Goal: Task Accomplishment & Management: Use online tool/utility

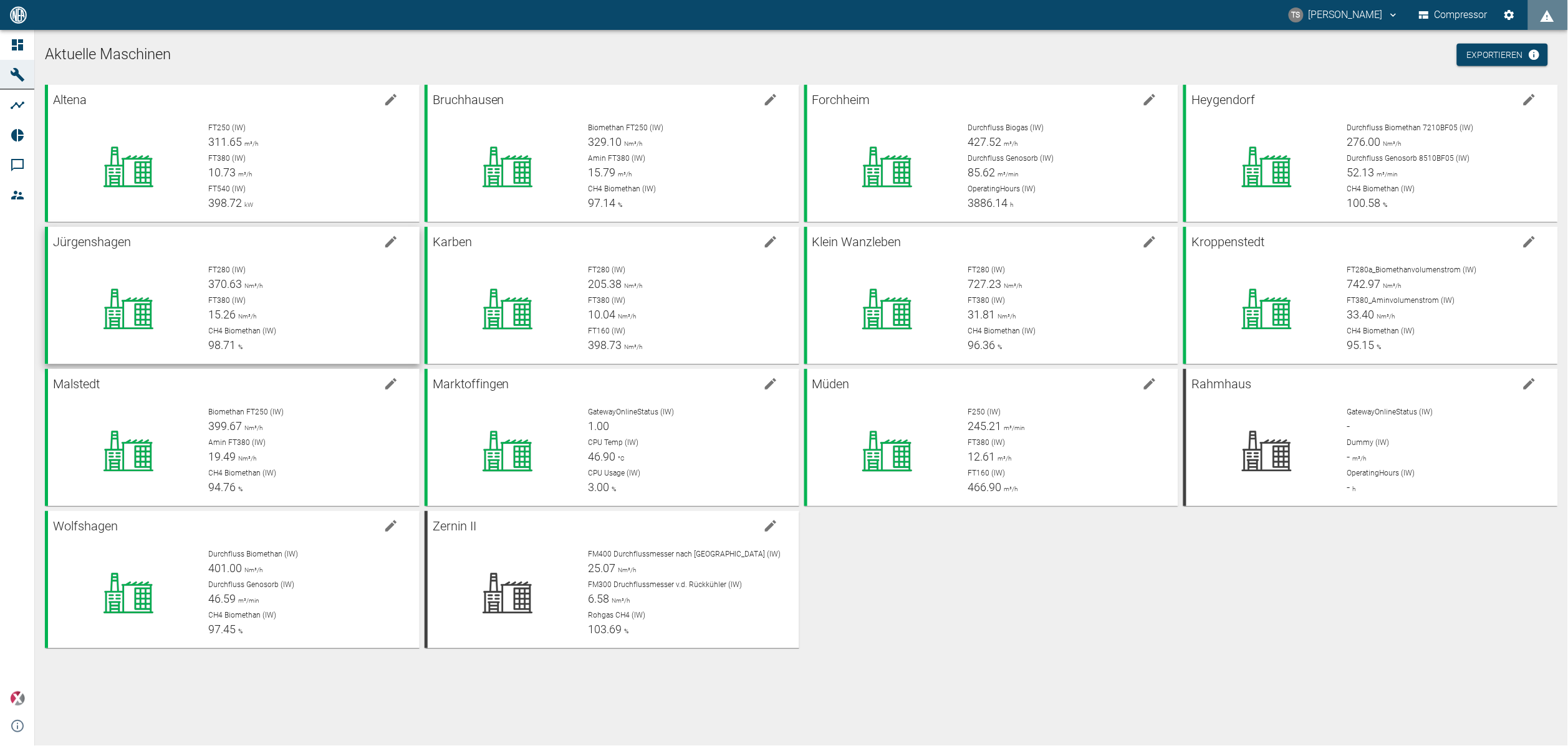
click at [277, 321] on div "FT380 (IW) 15.26 Nm³/h" at bounding box center [309, 308] width 201 height 28
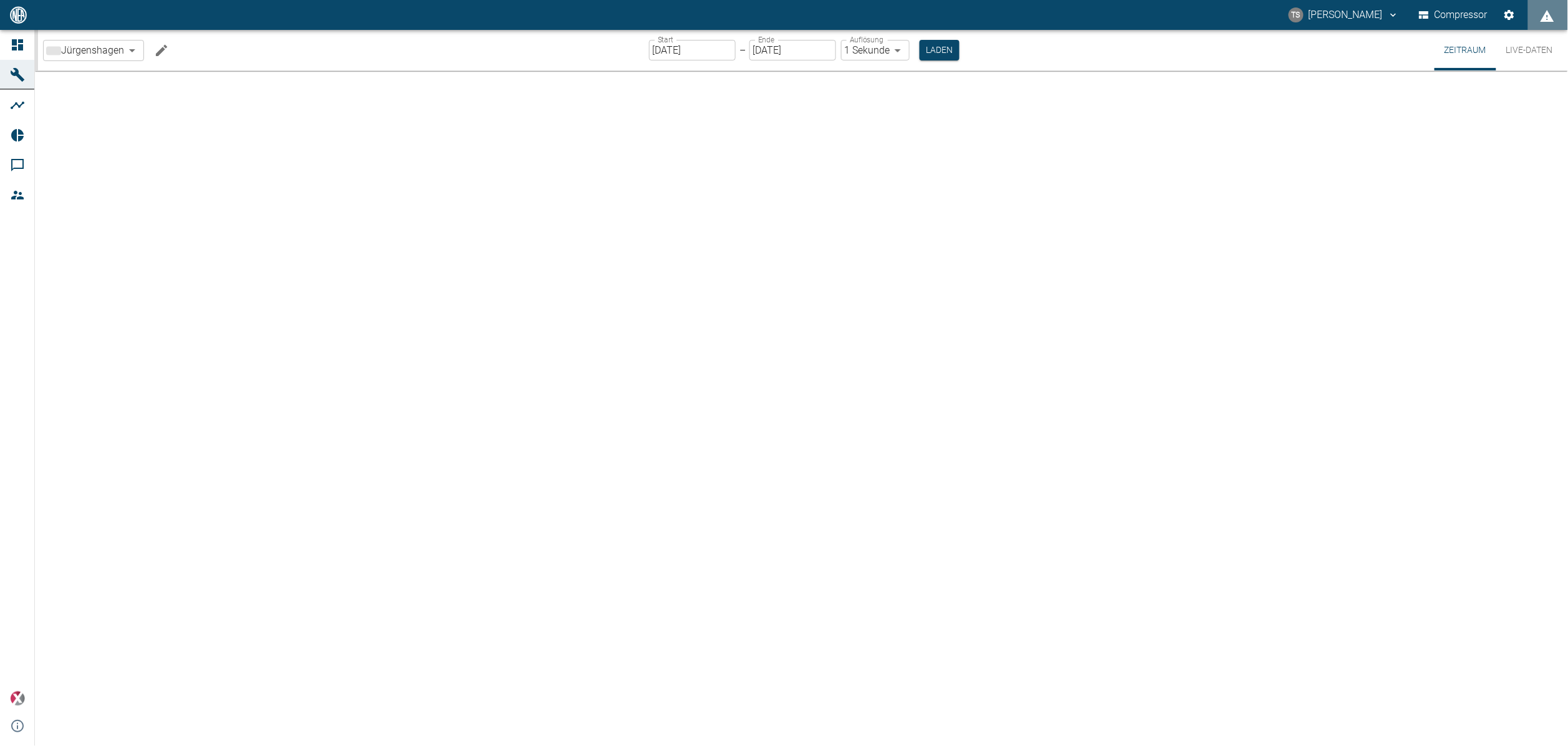
type input "2min"
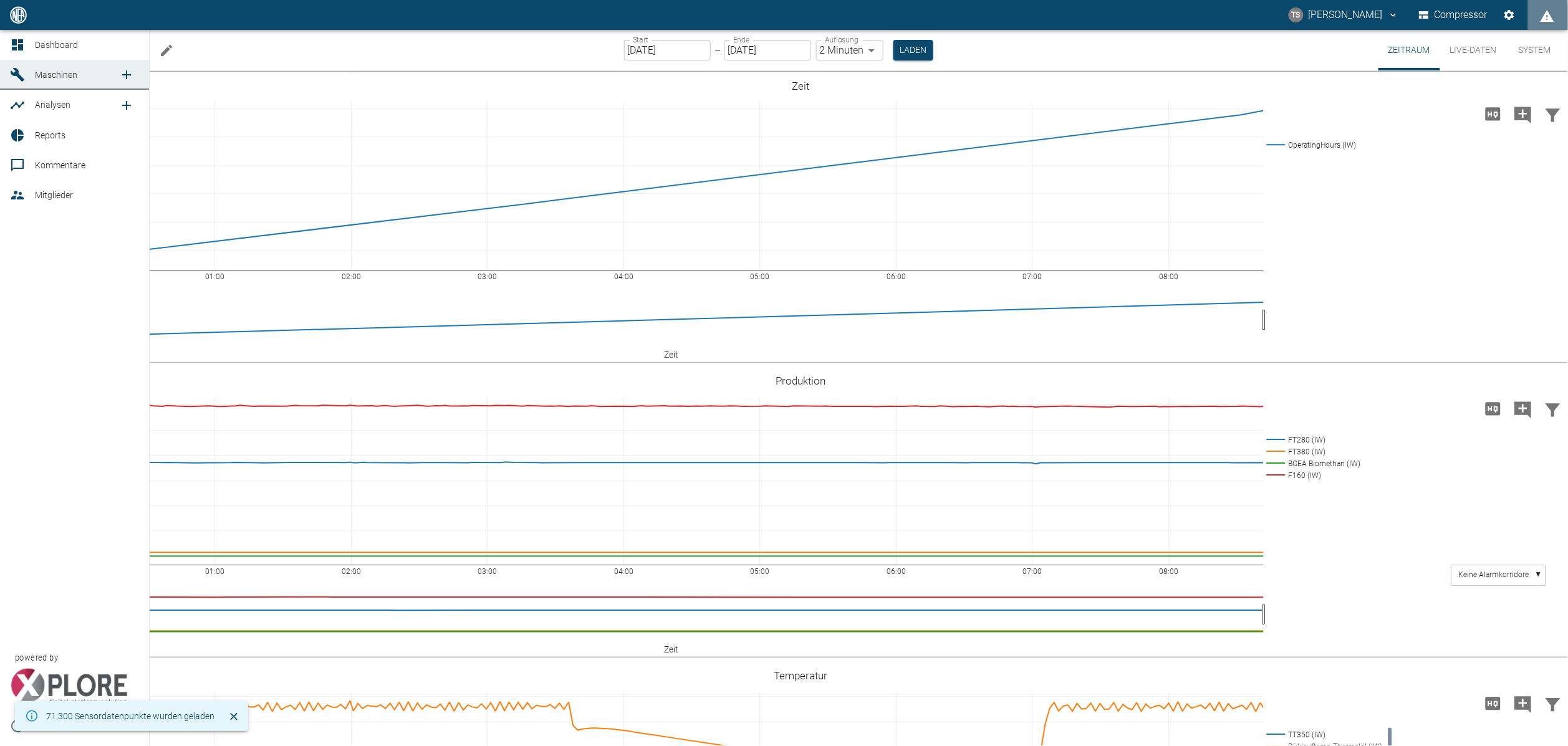
click at [19, 134] on icon at bounding box center [18, 135] width 15 height 15
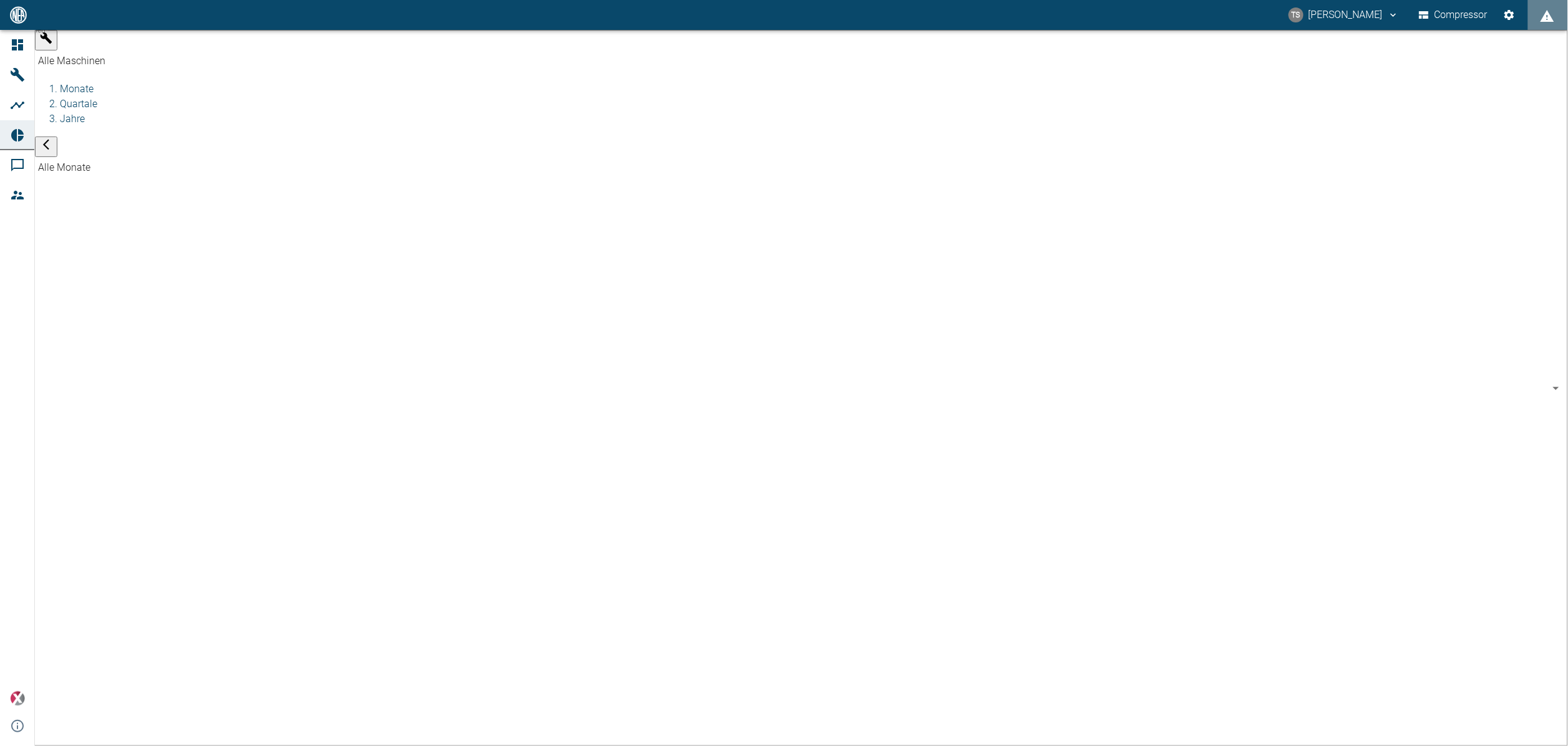
click at [374, 47] on body "TS [PERSON_NAME] Compressor Dashboard Maschinen Analysen Reports Kommentare Mit…" at bounding box center [784, 373] width 1568 height 746
type input "381d891b-1471-48c8-b76d-f56620aafa3d"
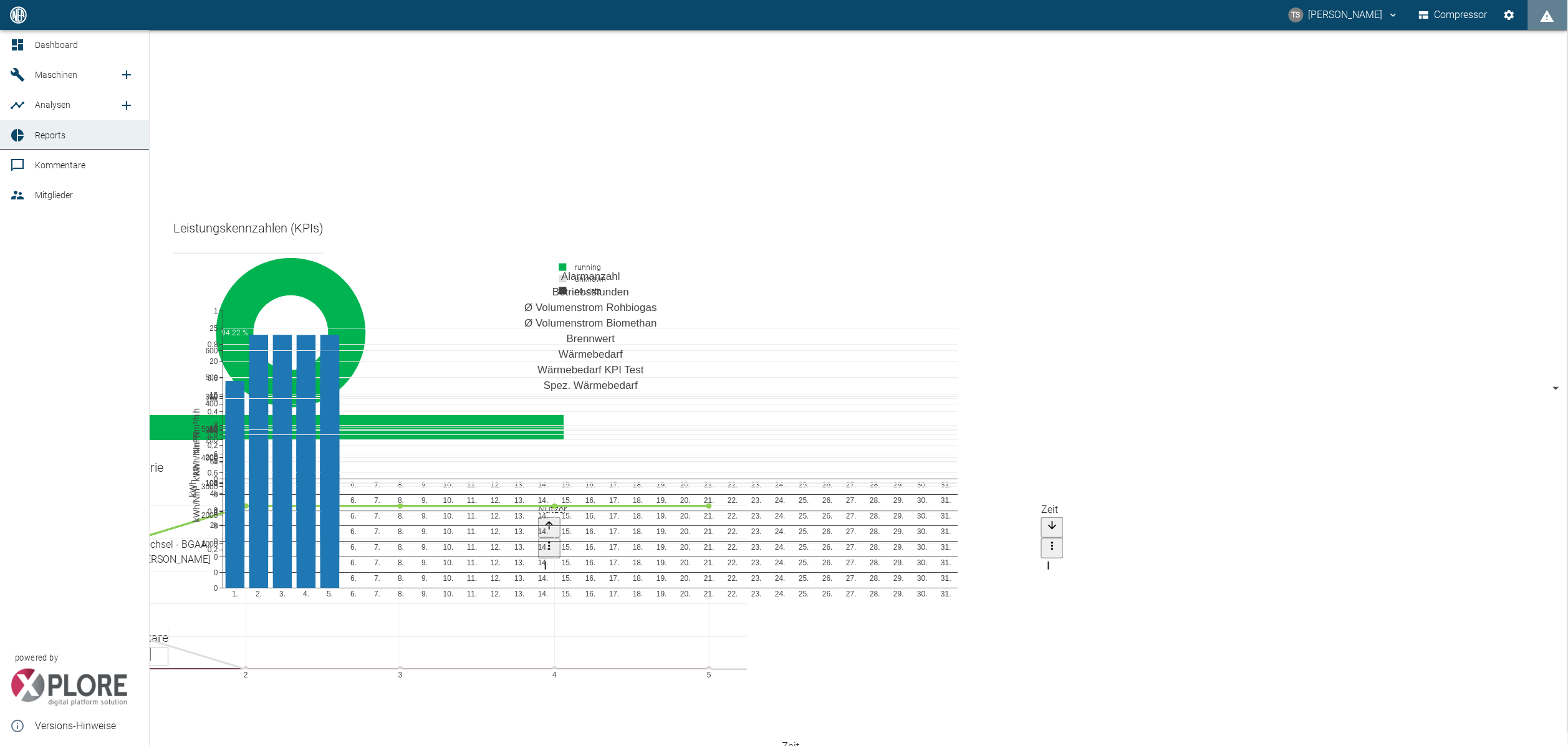
scroll to position [1028, 0]
click at [26, 74] on div at bounding box center [20, 75] width 19 height 15
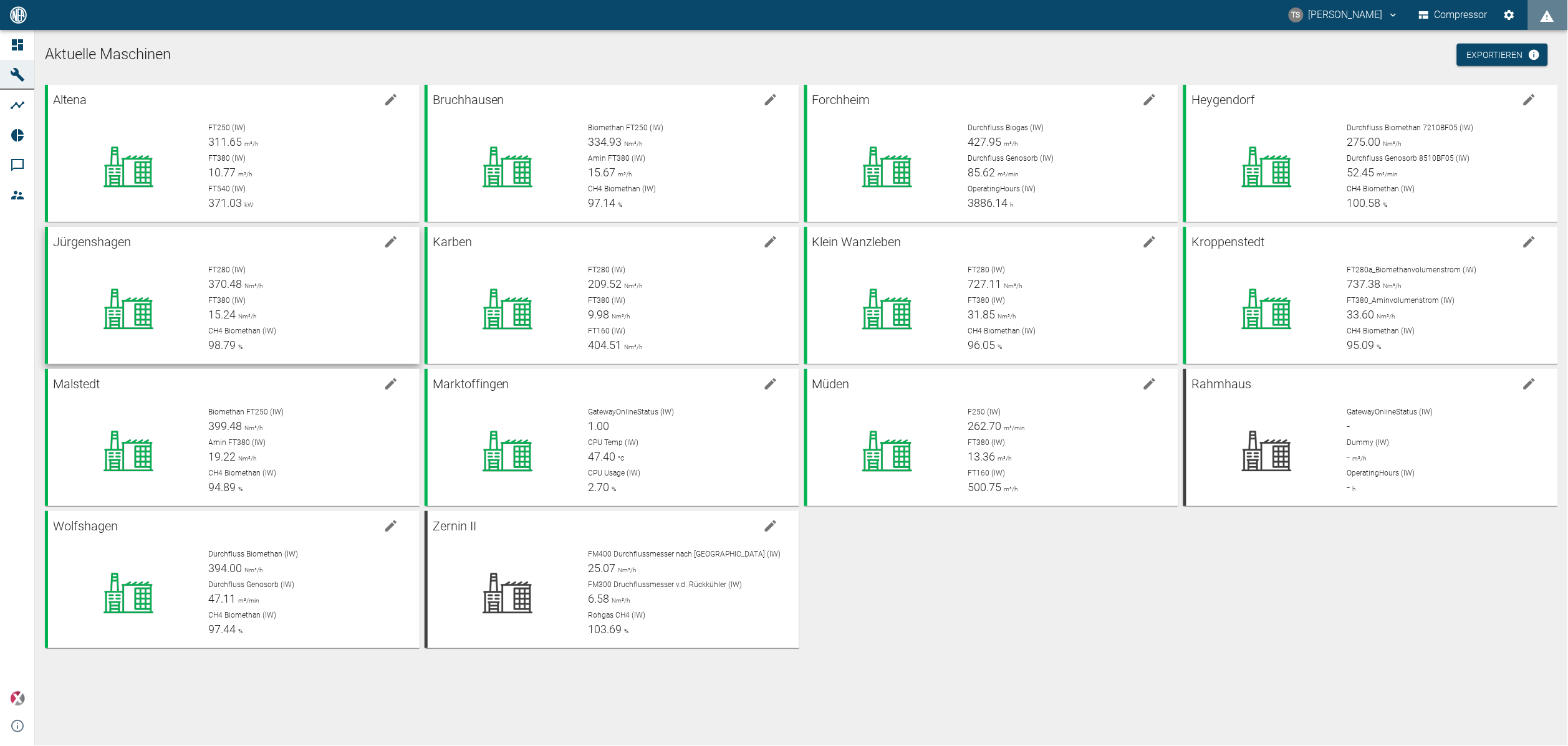
click at [254, 301] on p "FT380 (IW)" at bounding box center [309, 300] width 201 height 11
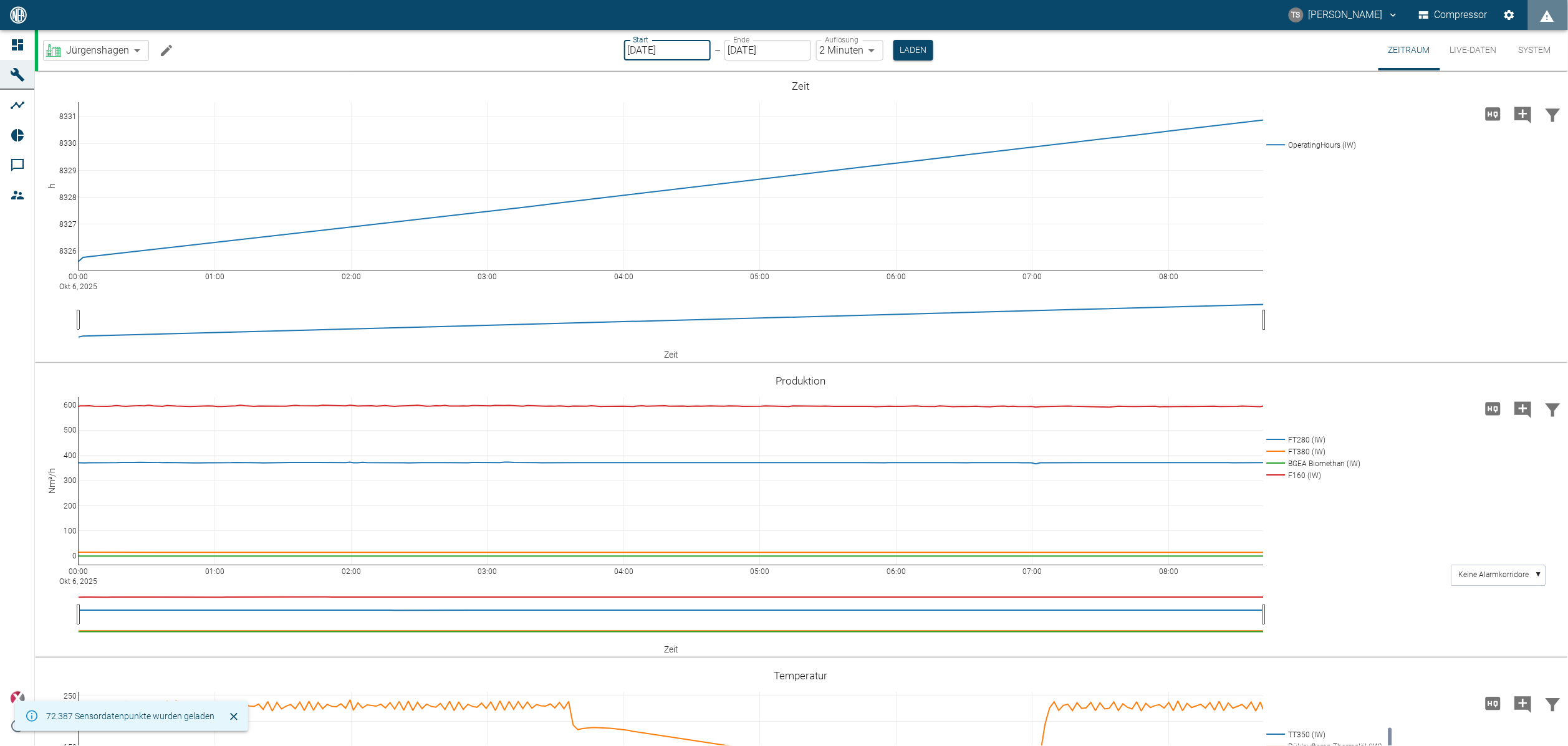
click at [688, 51] on input "06.10.2025" at bounding box center [667, 50] width 87 height 20
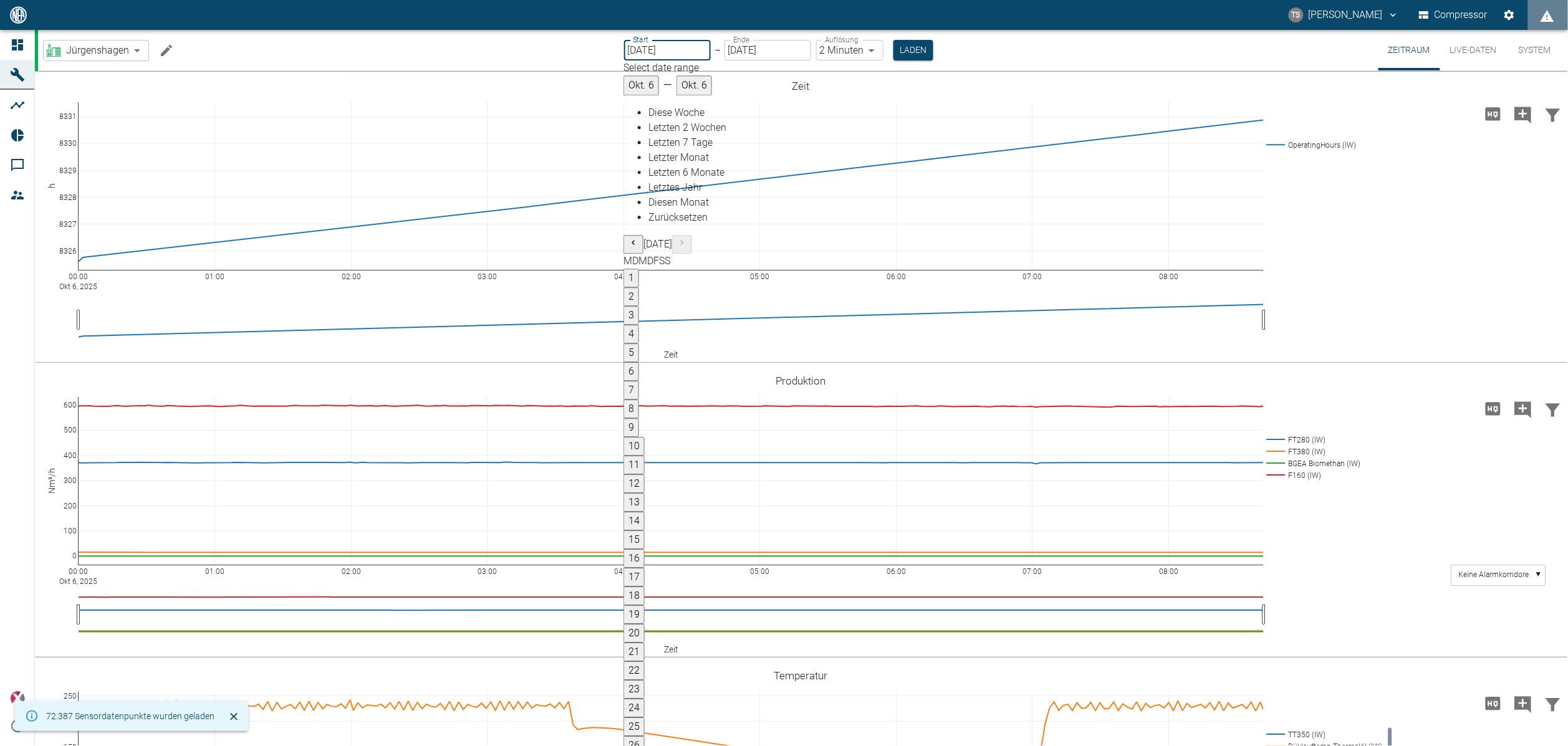
type input "01.10.2025"
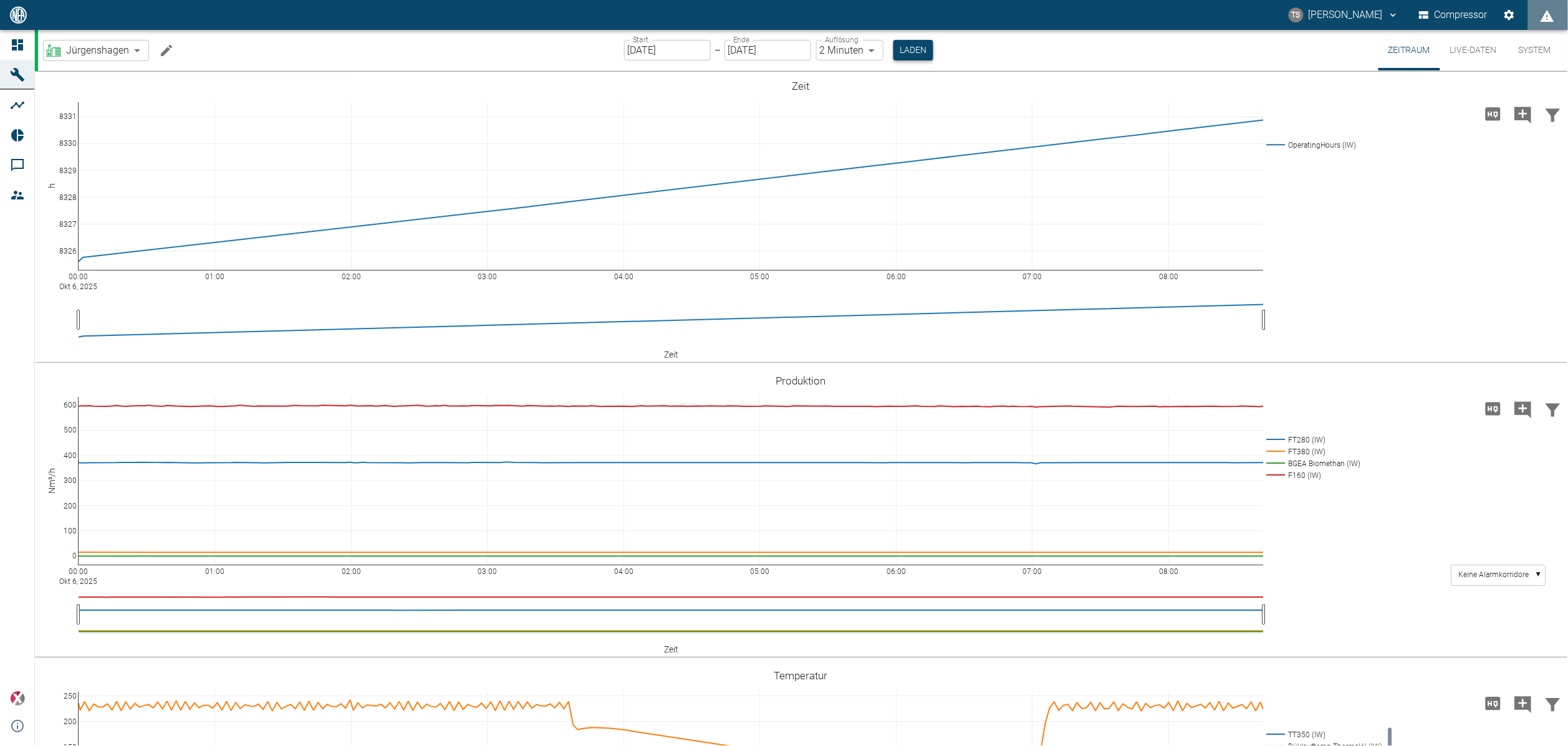
click at [914, 47] on button "Laden" at bounding box center [913, 50] width 40 height 20
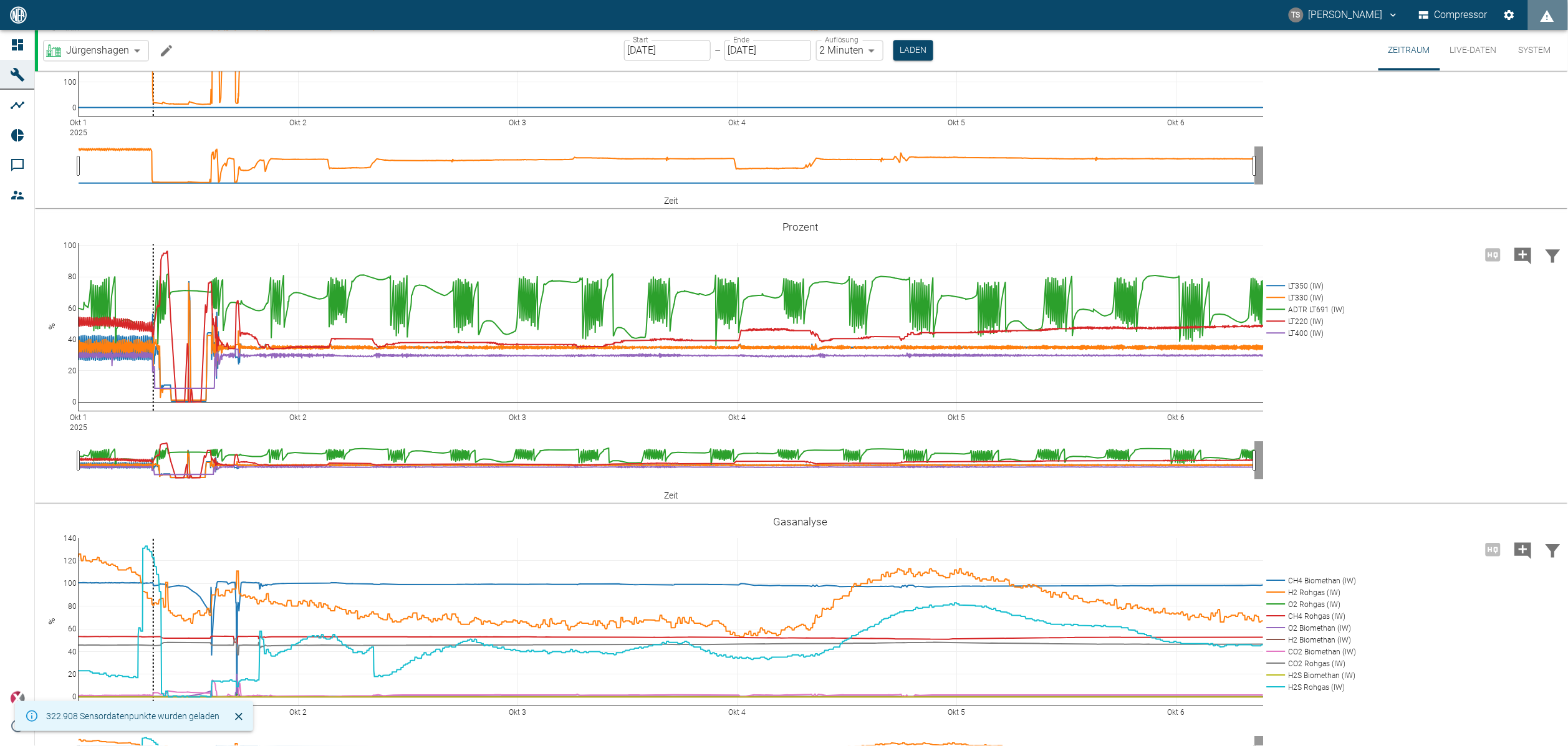
scroll to position [1309, 0]
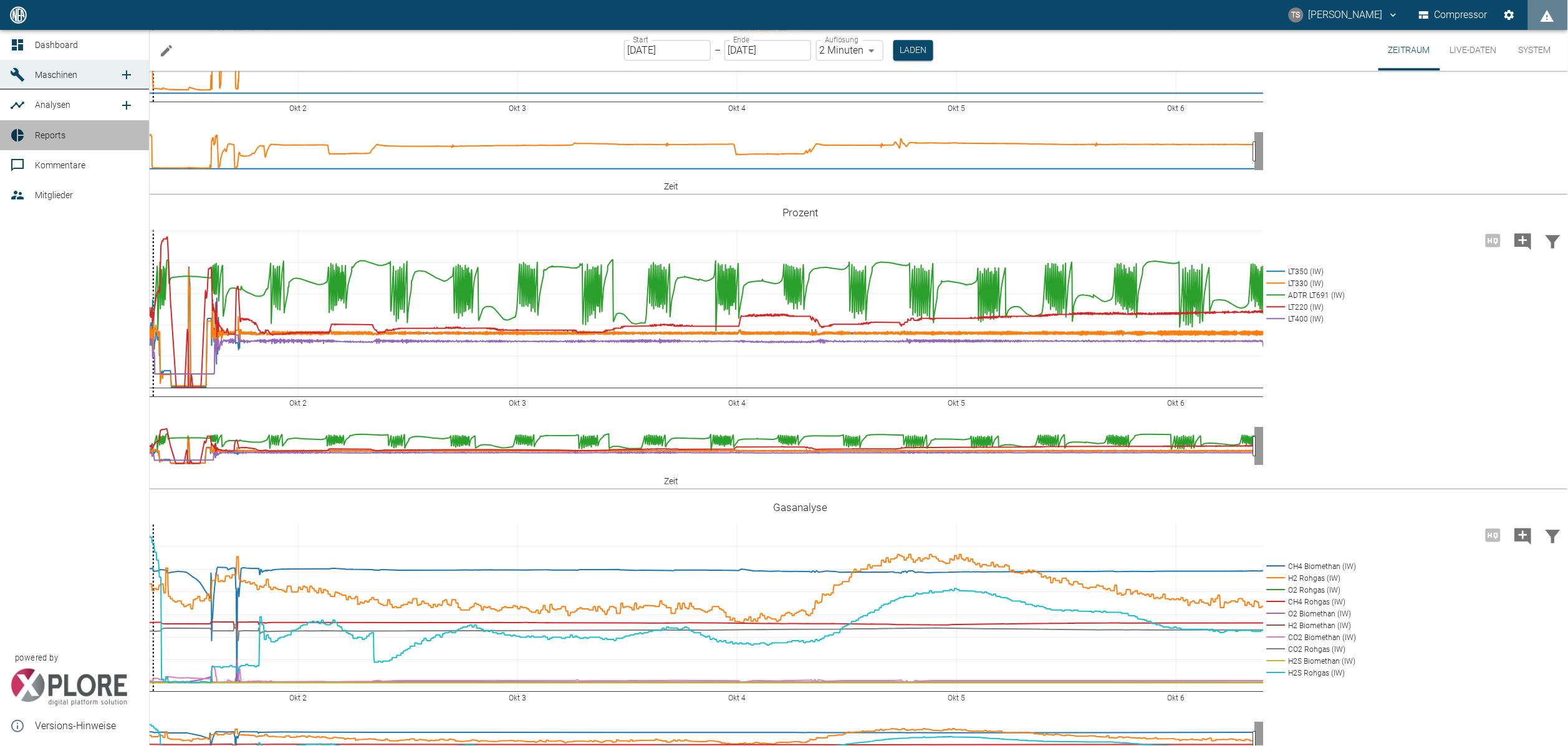
click at [14, 134] on icon at bounding box center [17, 135] width 12 height 12
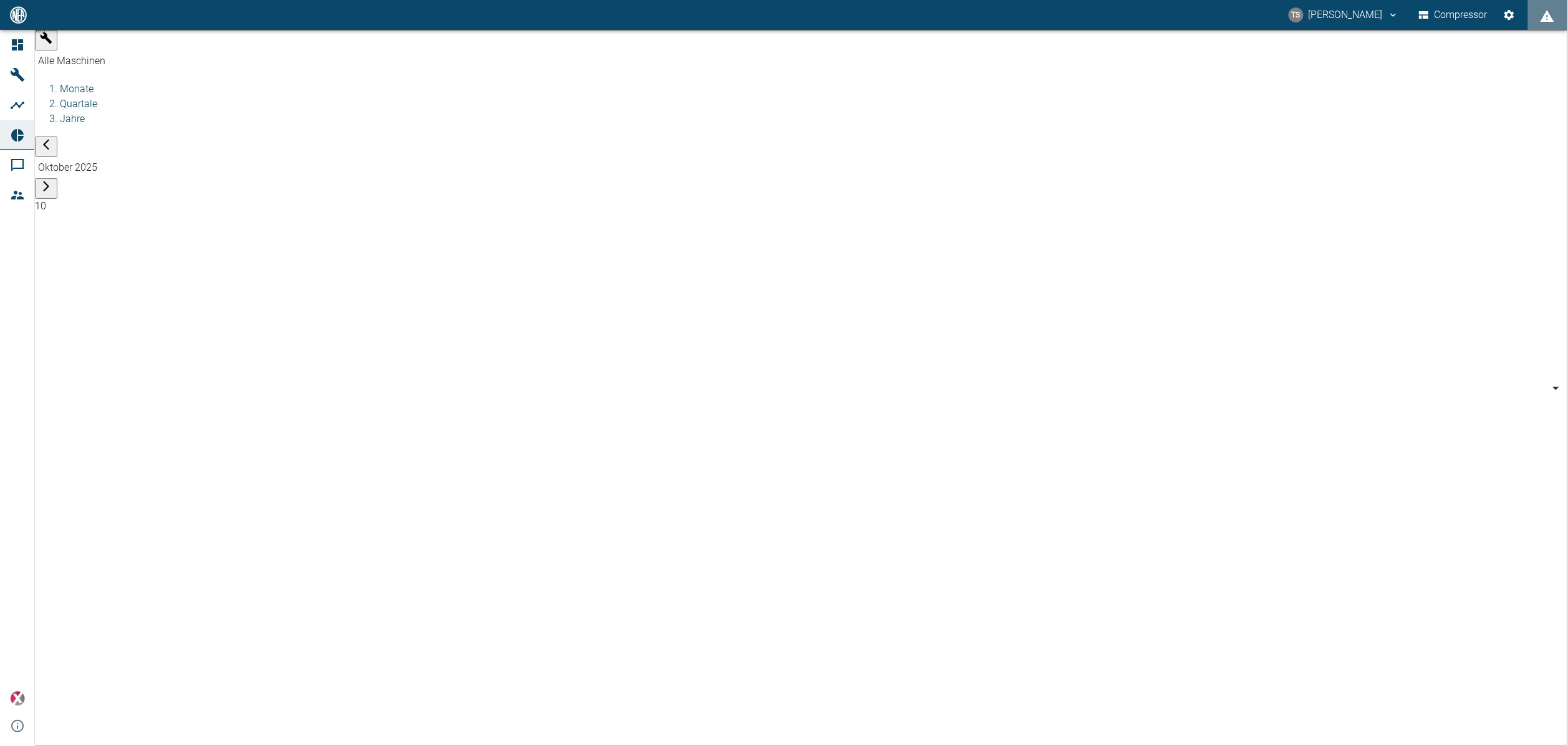
click at [388, 42] on body "TS Timo Streitbürger Compressor Dashboard Maschinen Analysen Reports Kommentare…" at bounding box center [784, 373] width 1568 height 746
click at [388, 745] on div at bounding box center [784, 756] width 1568 height 0
type input "381d891b-1471-48c8-b76d-f56620aafa3d"
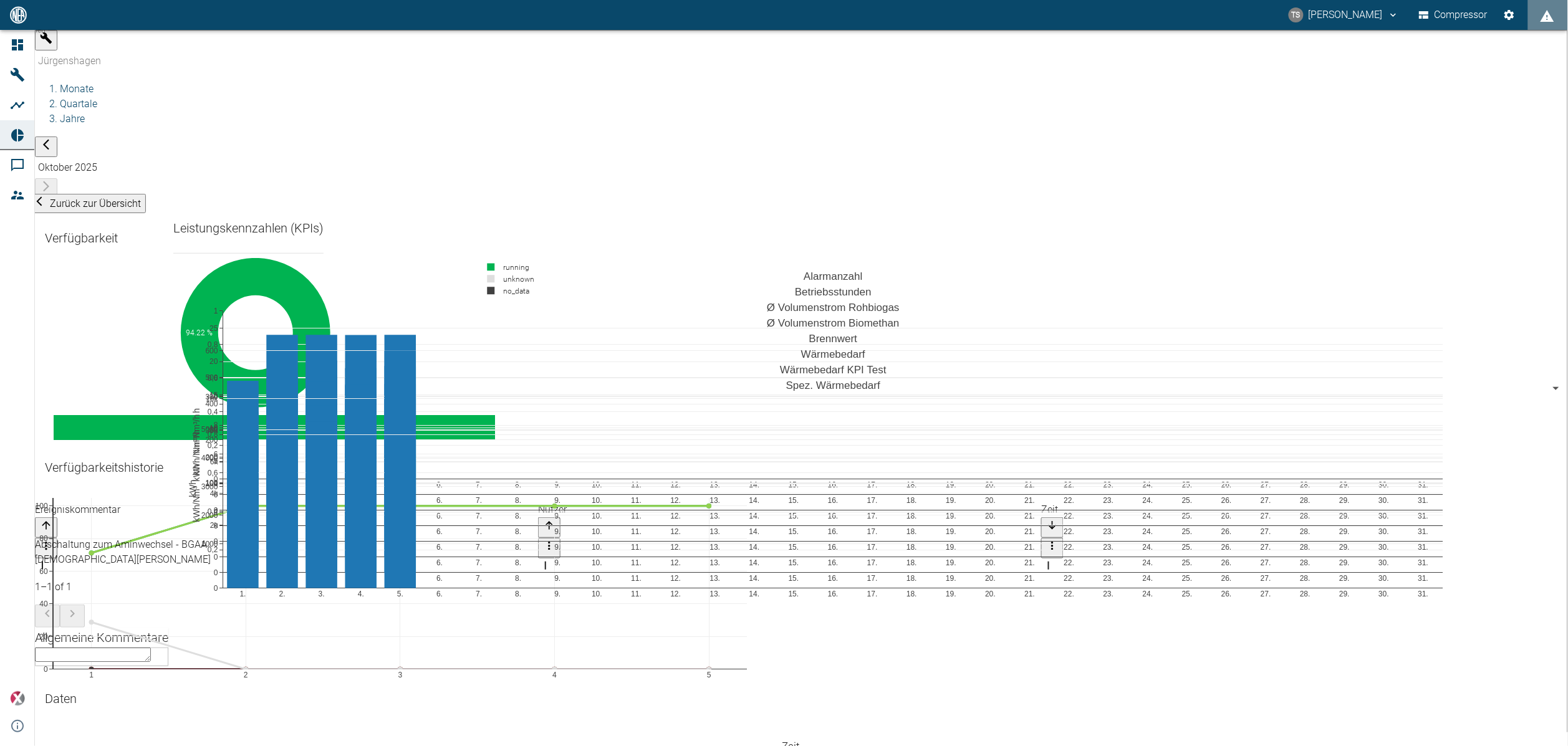
scroll to position [1496, 0]
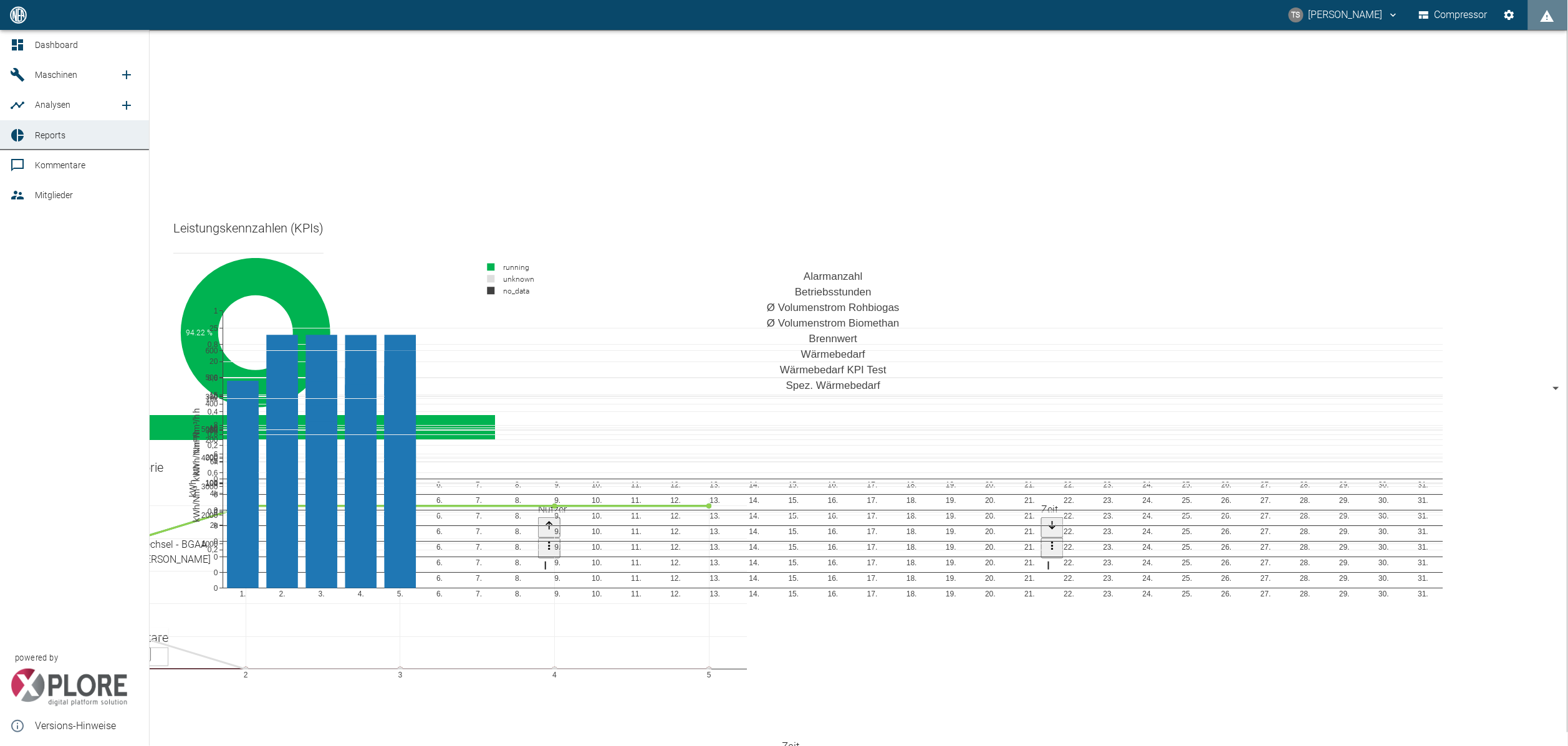
click at [39, 65] on link "Maschinen" at bounding box center [75, 75] width 149 height 30
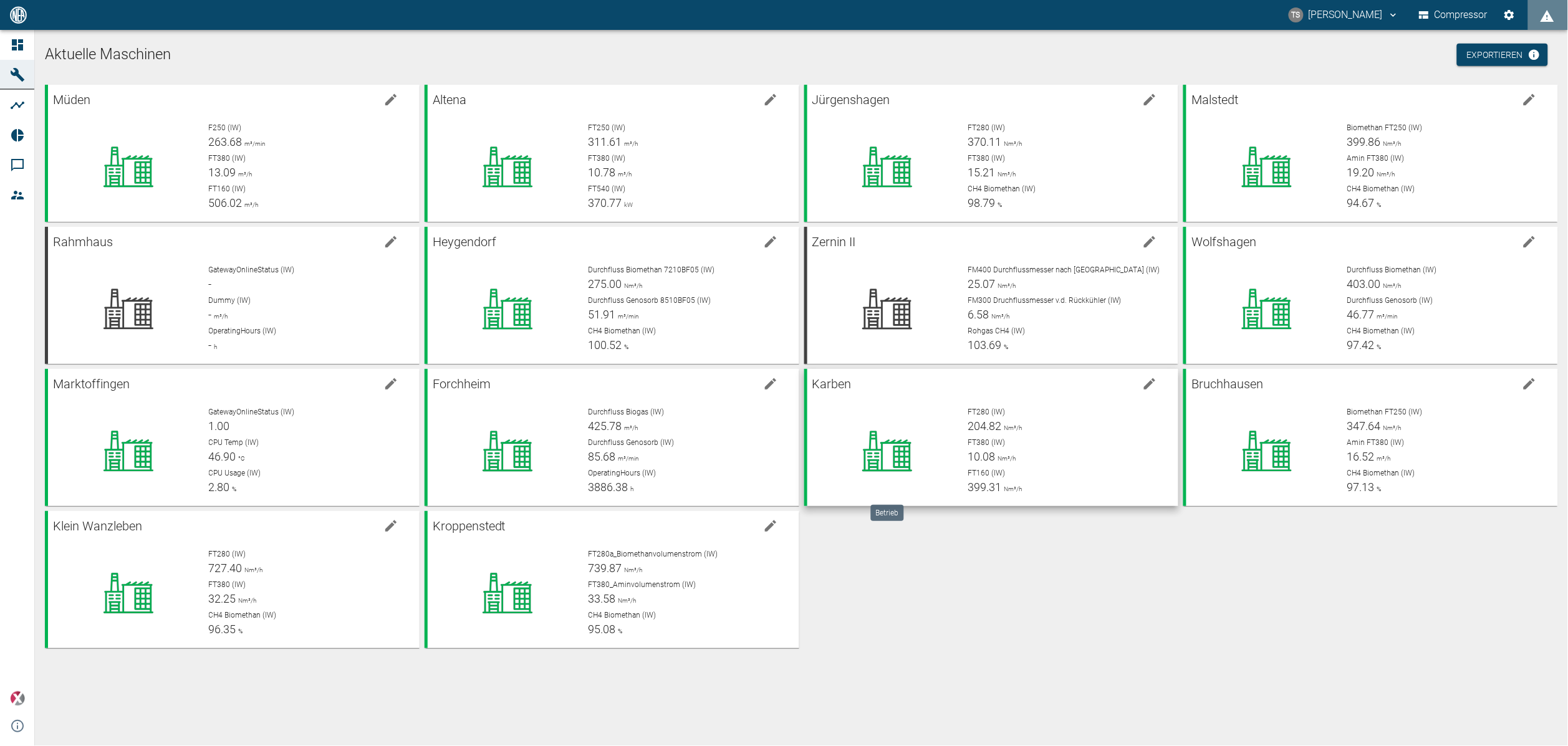
click at [1143, 638] on div "Müden F250 (IW) 263.68 m³/min FT380 (IW) 13.09 m³/h FT160 (IW) 506.02 m³/h Alte…" at bounding box center [799, 364] width 1518 height 568
click at [1285, 142] on icon at bounding box center [1267, 167] width 113 height 50
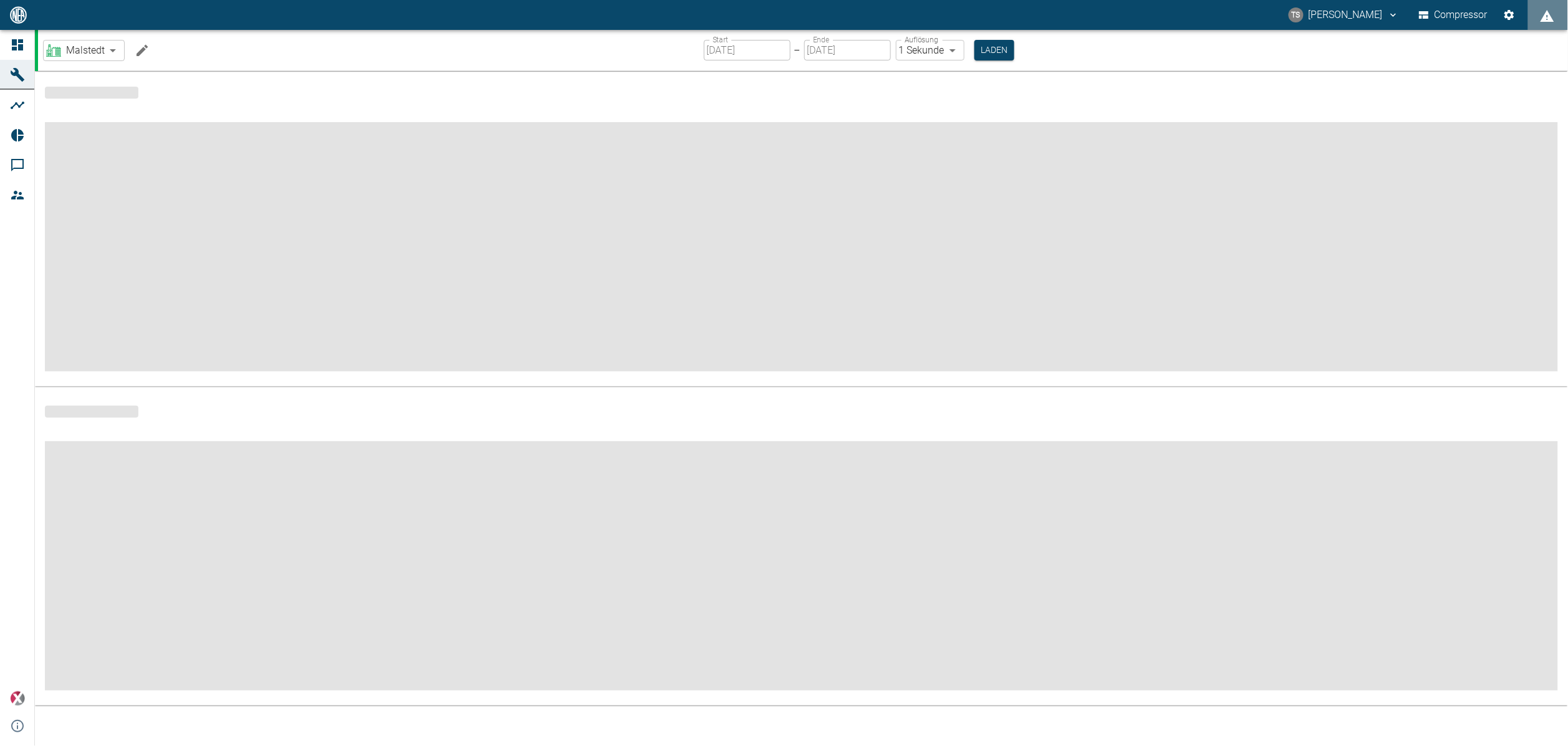
click at [10, 132] on icon at bounding box center [18, 135] width 15 height 15
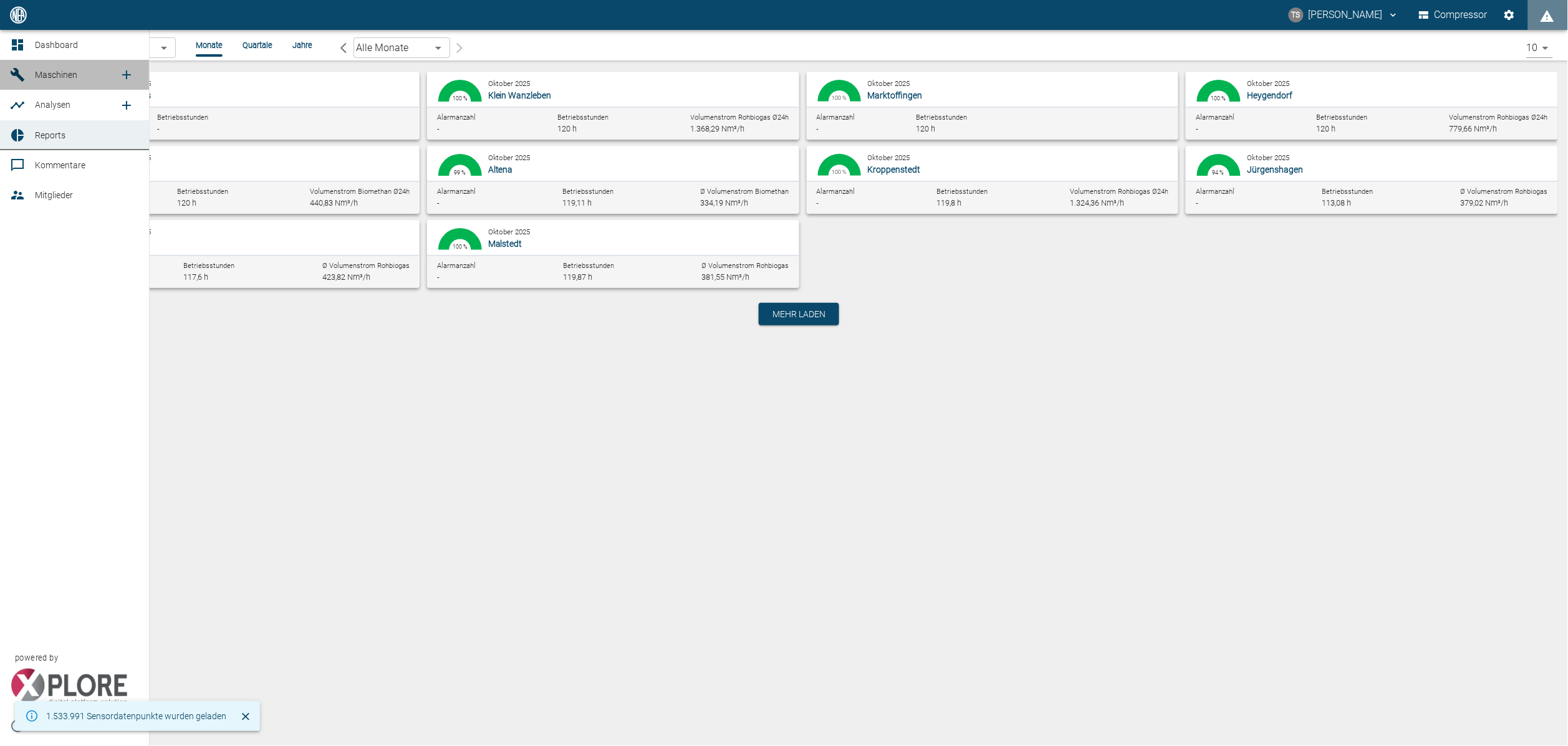
click at [53, 75] on span "Maschinen" at bounding box center [56, 75] width 42 height 10
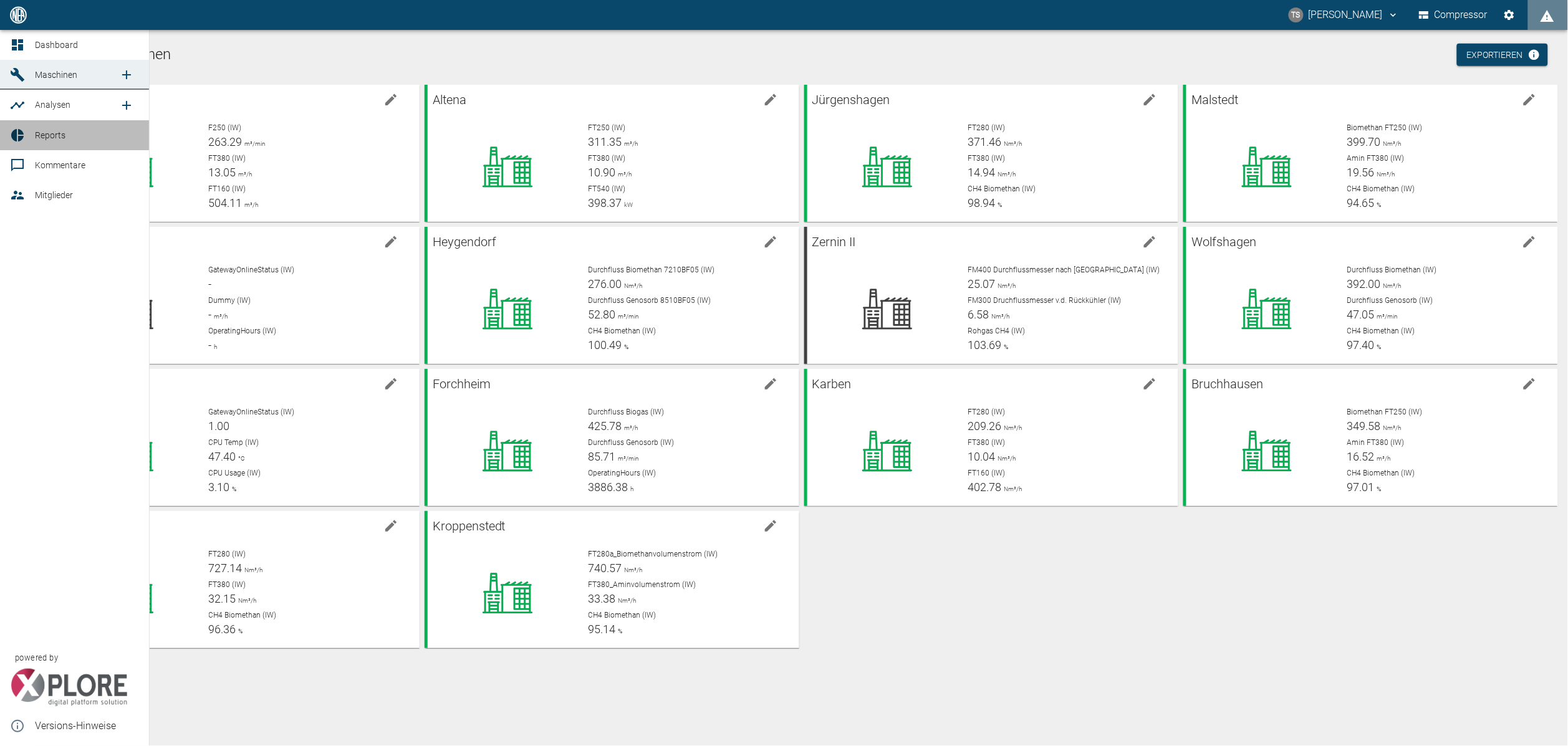
click at [20, 137] on icon at bounding box center [17, 135] width 12 height 12
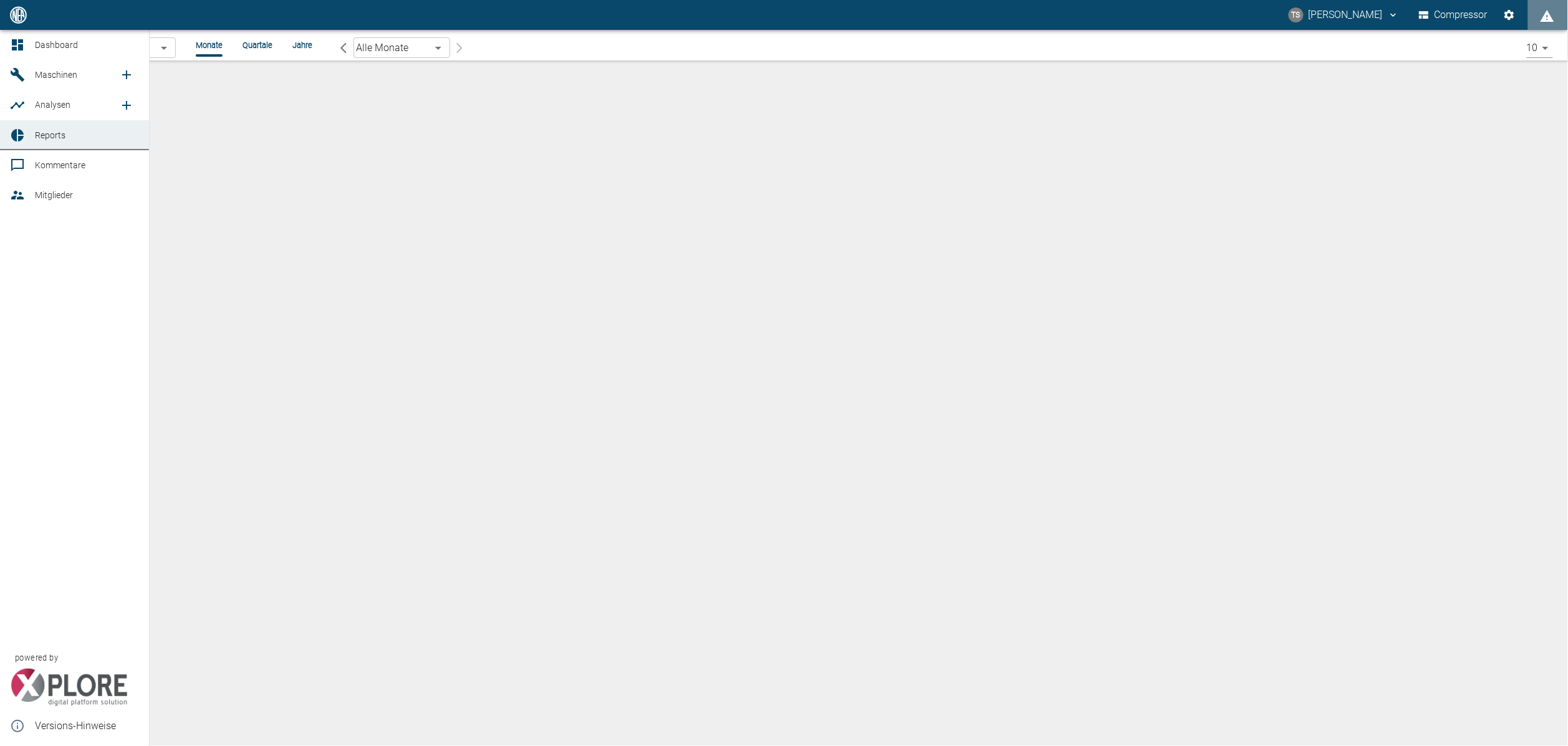
click at [48, 77] on span "Maschinen" at bounding box center [56, 75] width 42 height 10
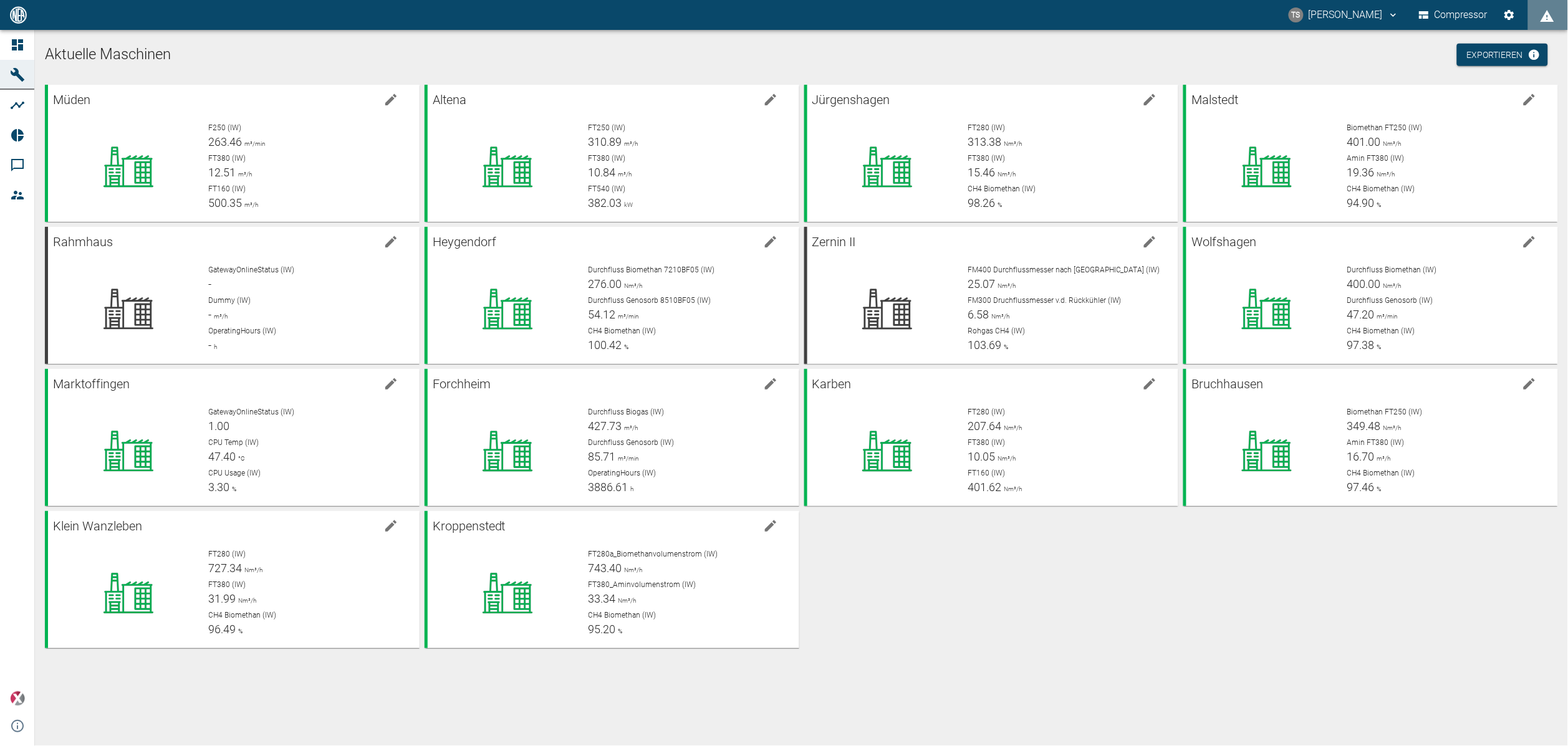
click at [980, 621] on div "Müden F250 (IW) 263.46 m³/min FT380 (IW) 12.51 m³/h FT160 (IW) 500.35 m³/h Alte…" at bounding box center [799, 364] width 1518 height 568
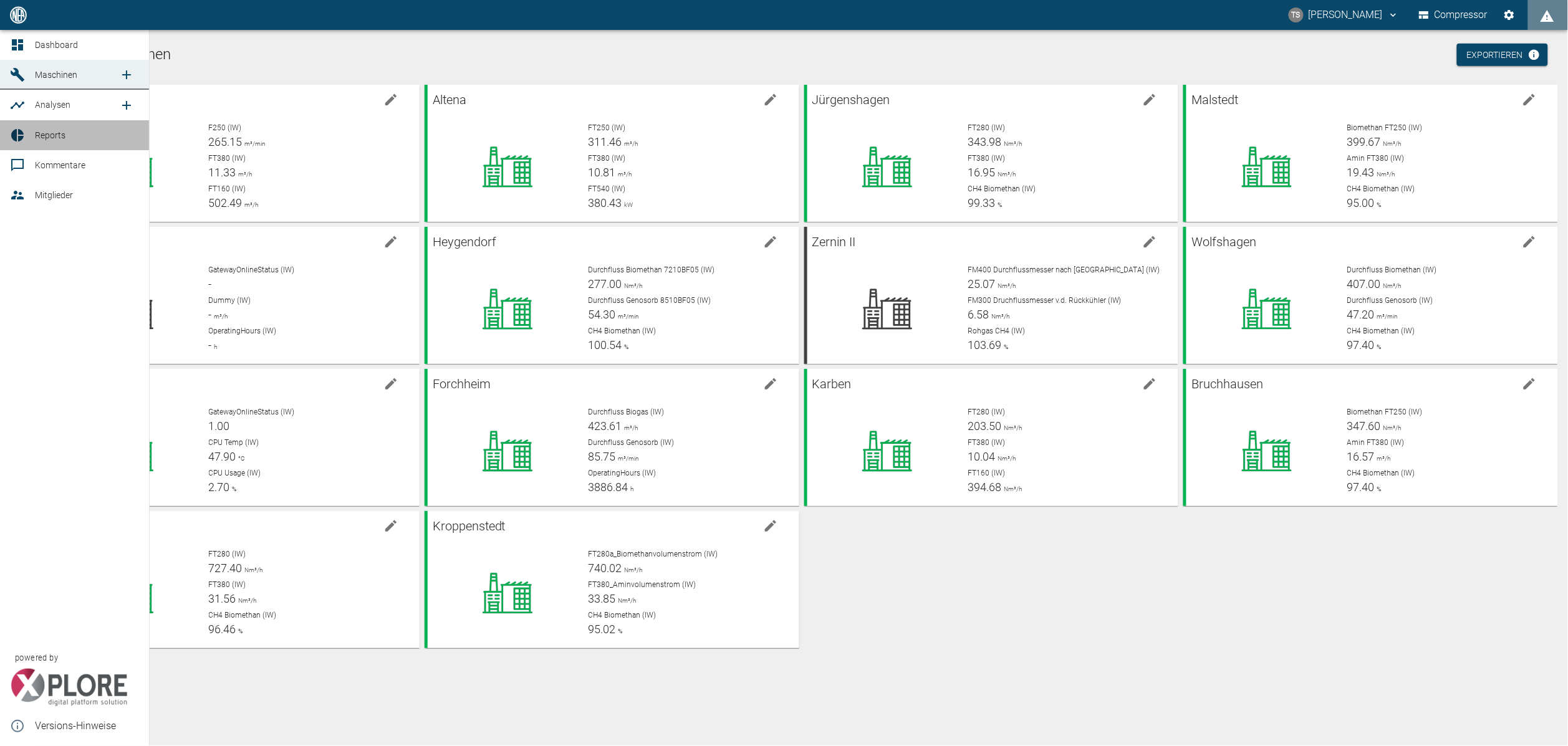
click at [20, 140] on icon at bounding box center [17, 135] width 12 height 12
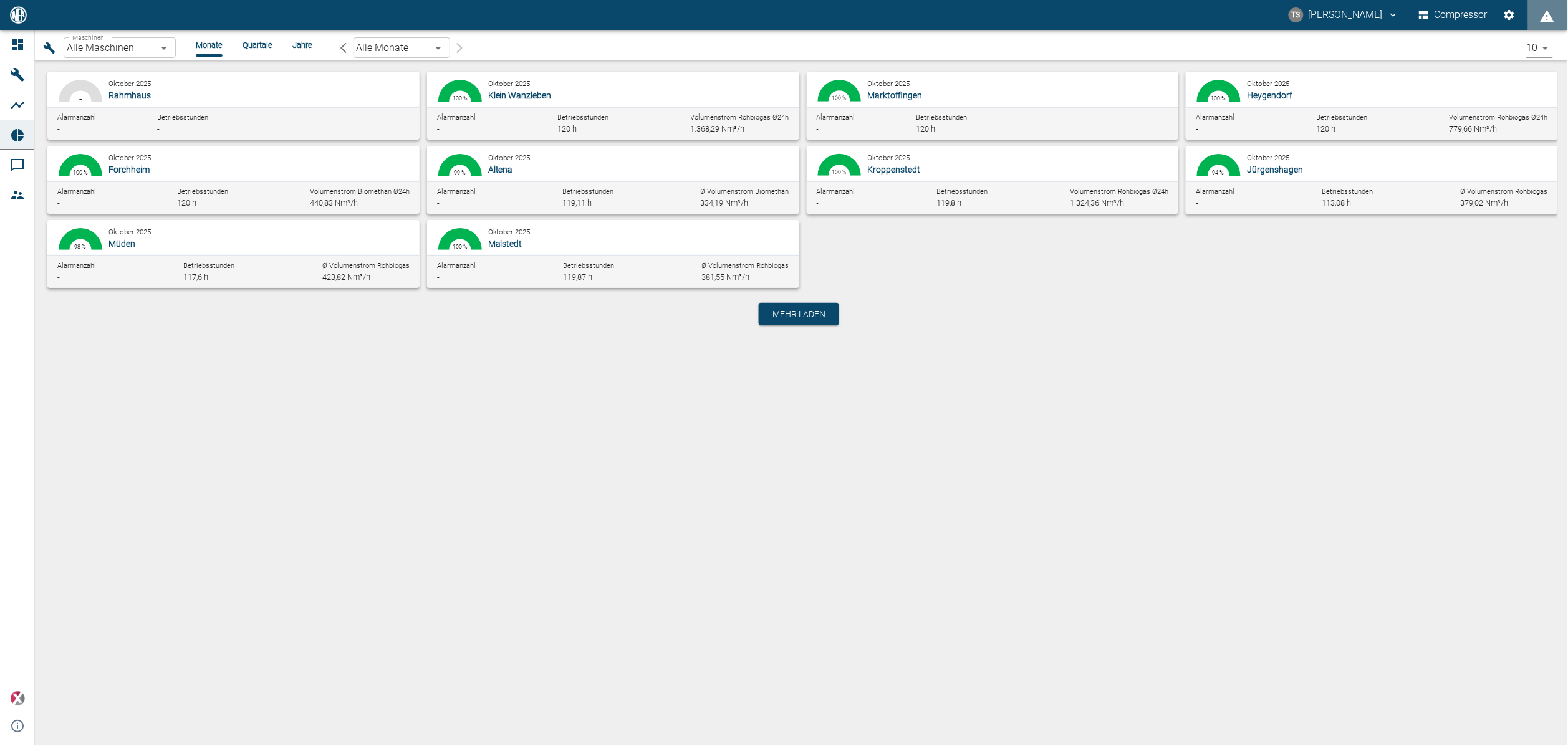
click at [404, 46] on body "TS Timo Streitbürger Compressor Dashboard Maschinen Analysen Reports Kommentare…" at bounding box center [784, 373] width 1568 height 746
click at [396, 119] on li "September 2025" at bounding box center [401, 119] width 96 height 23
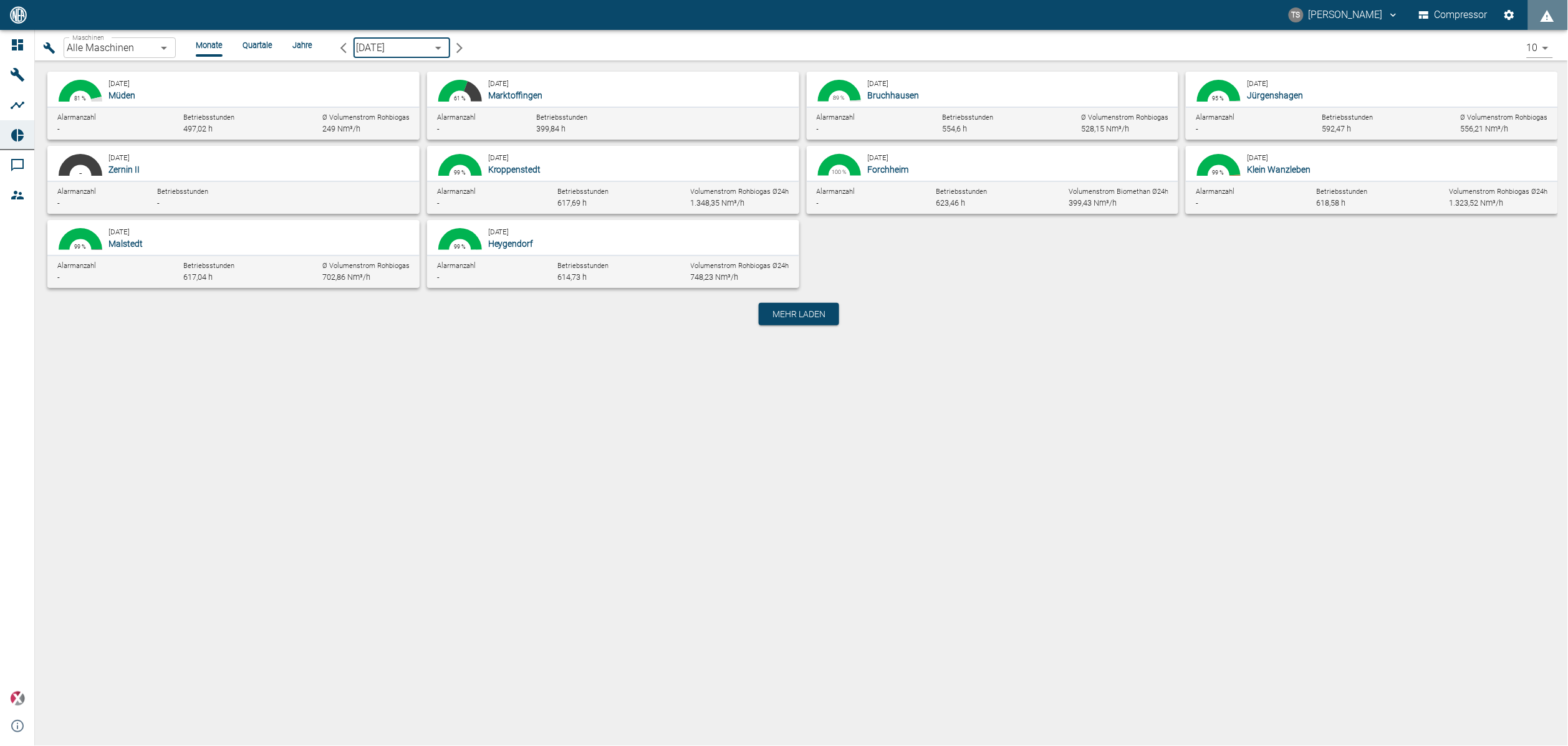
click at [130, 53] on body "TS Timo Streitbürger Compressor Dashboard Maschinen Analysen Reports Kommentare…" at bounding box center [784, 373] width 1568 height 746
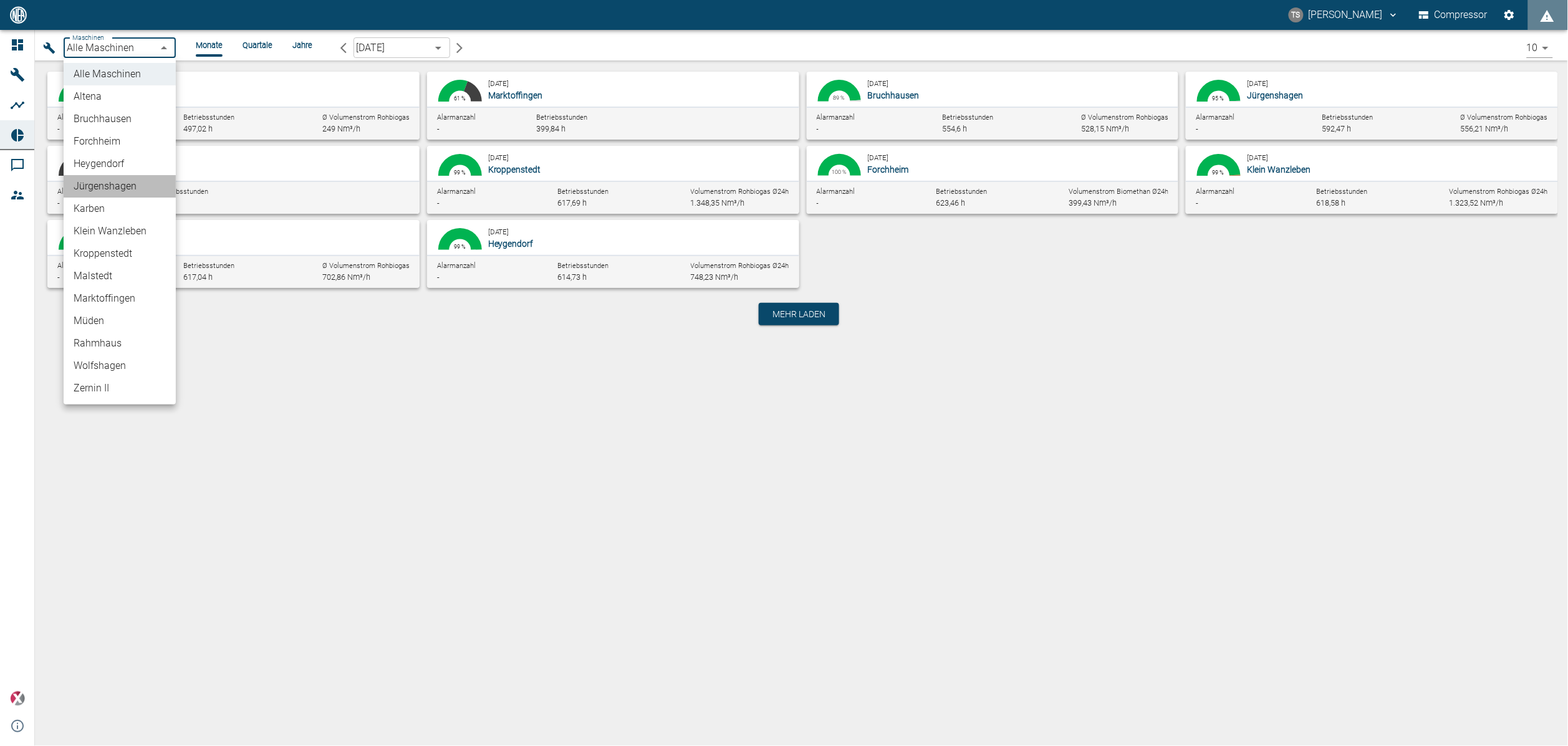
click at [104, 176] on li "Jürgenshagen" at bounding box center [120, 186] width 113 height 23
type input "381d891b-1471-48c8-b76d-f56620aafa3d"
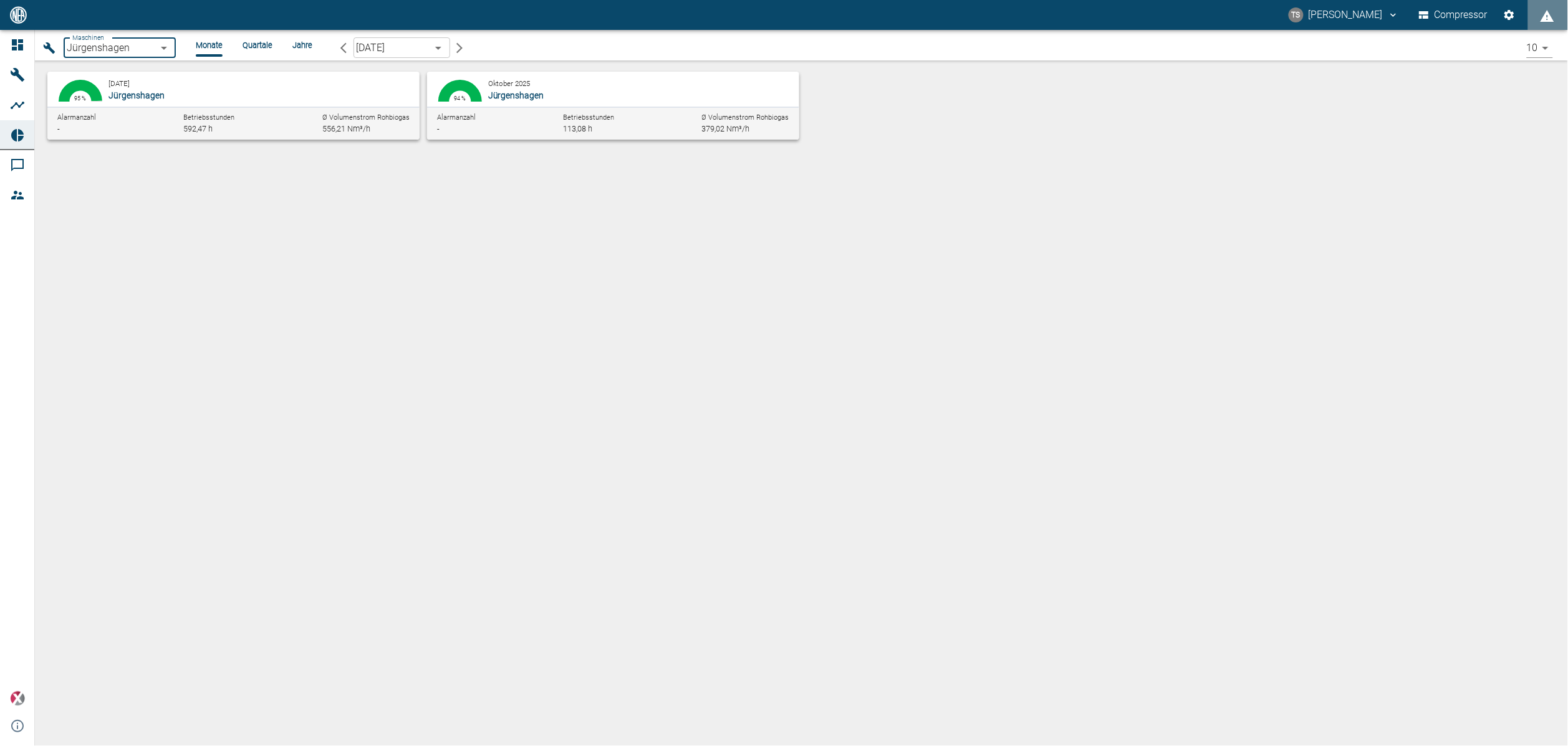
click at [272, 109] on div "Alarmanzahl - Betriebsstunden 592,47 h Ø Volumenstrom Rohbiogas 556,21 Nm³/h" at bounding box center [233, 123] width 372 height 33
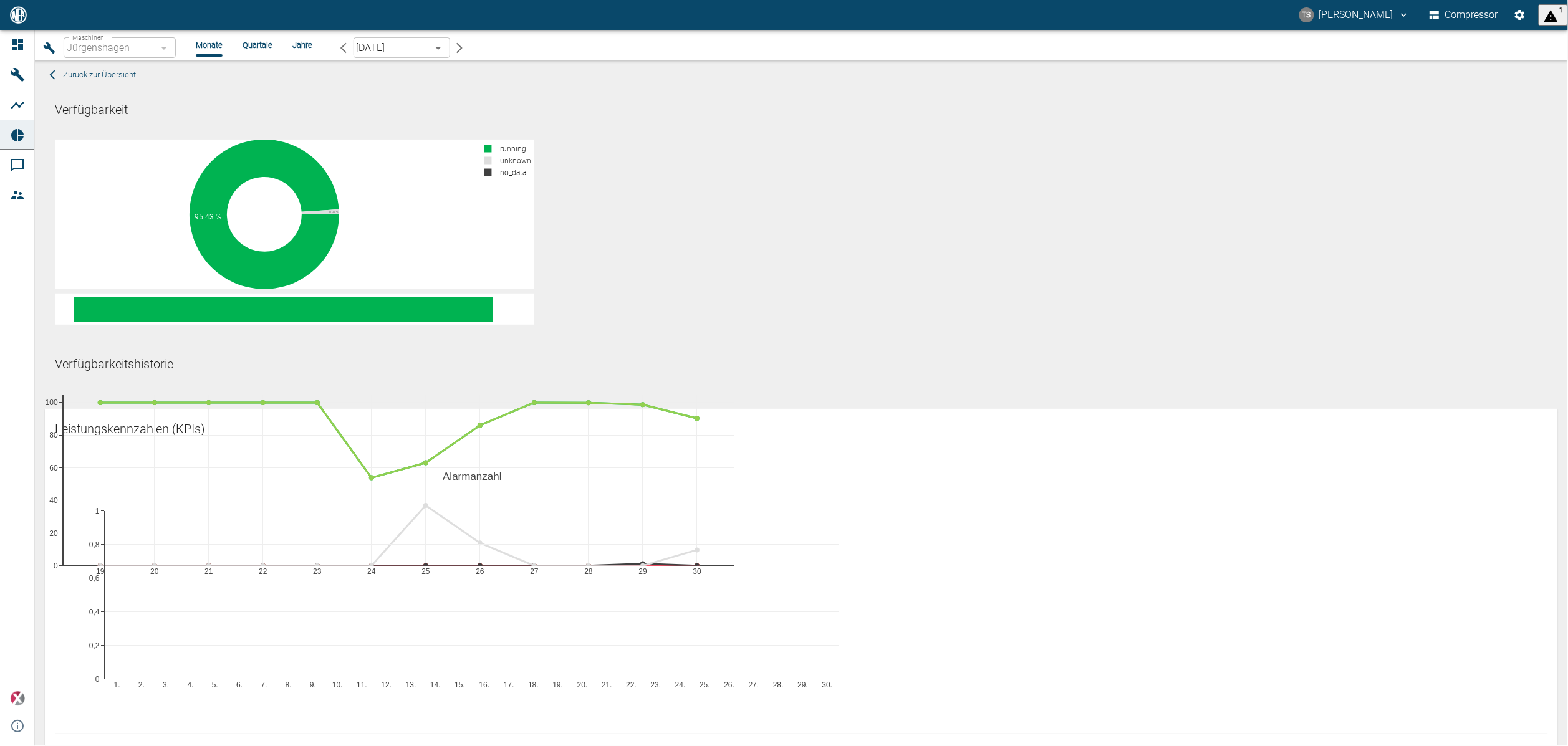
click at [297, 50] on li "Jahre" at bounding box center [302, 45] width 20 height 12
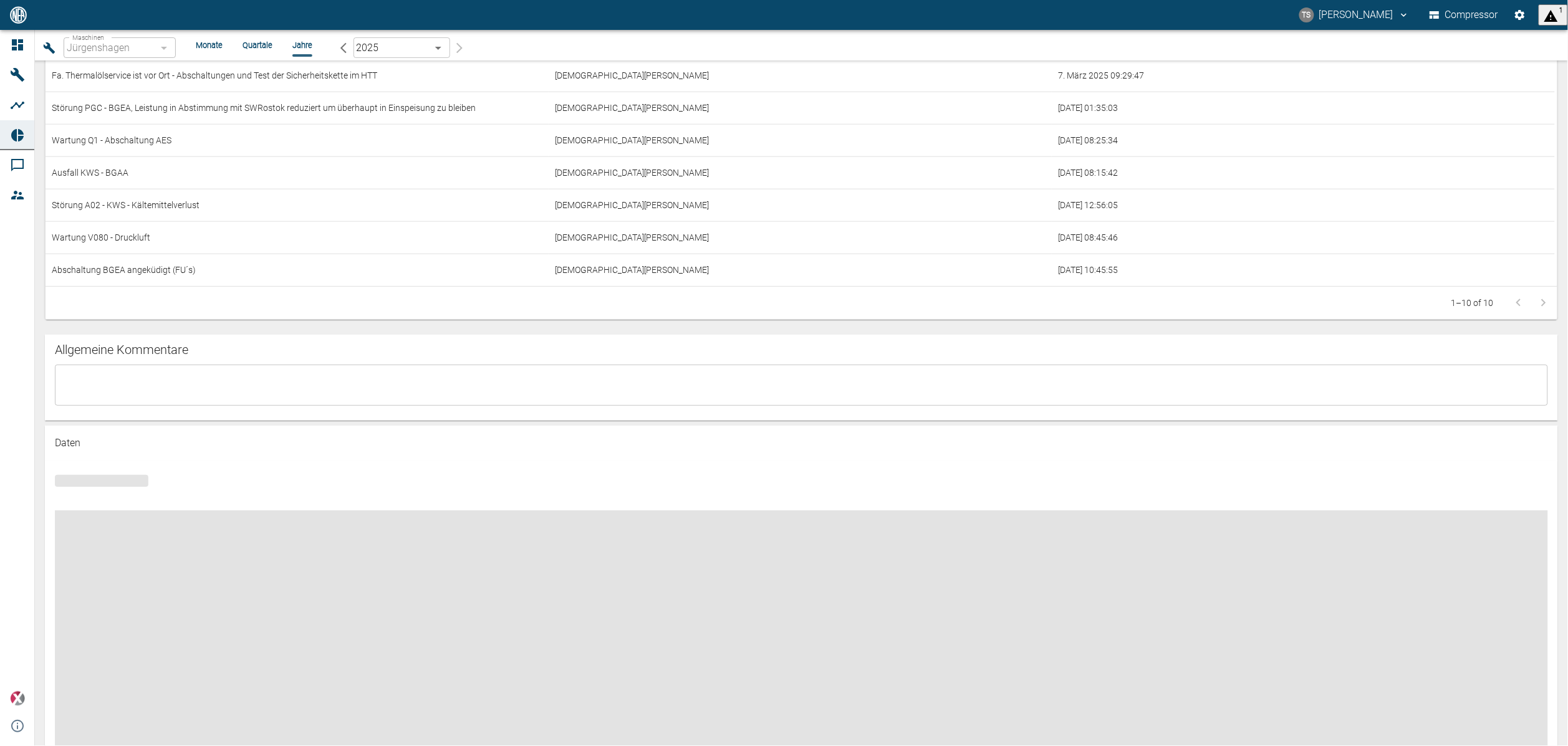
scroll to position [468, 0]
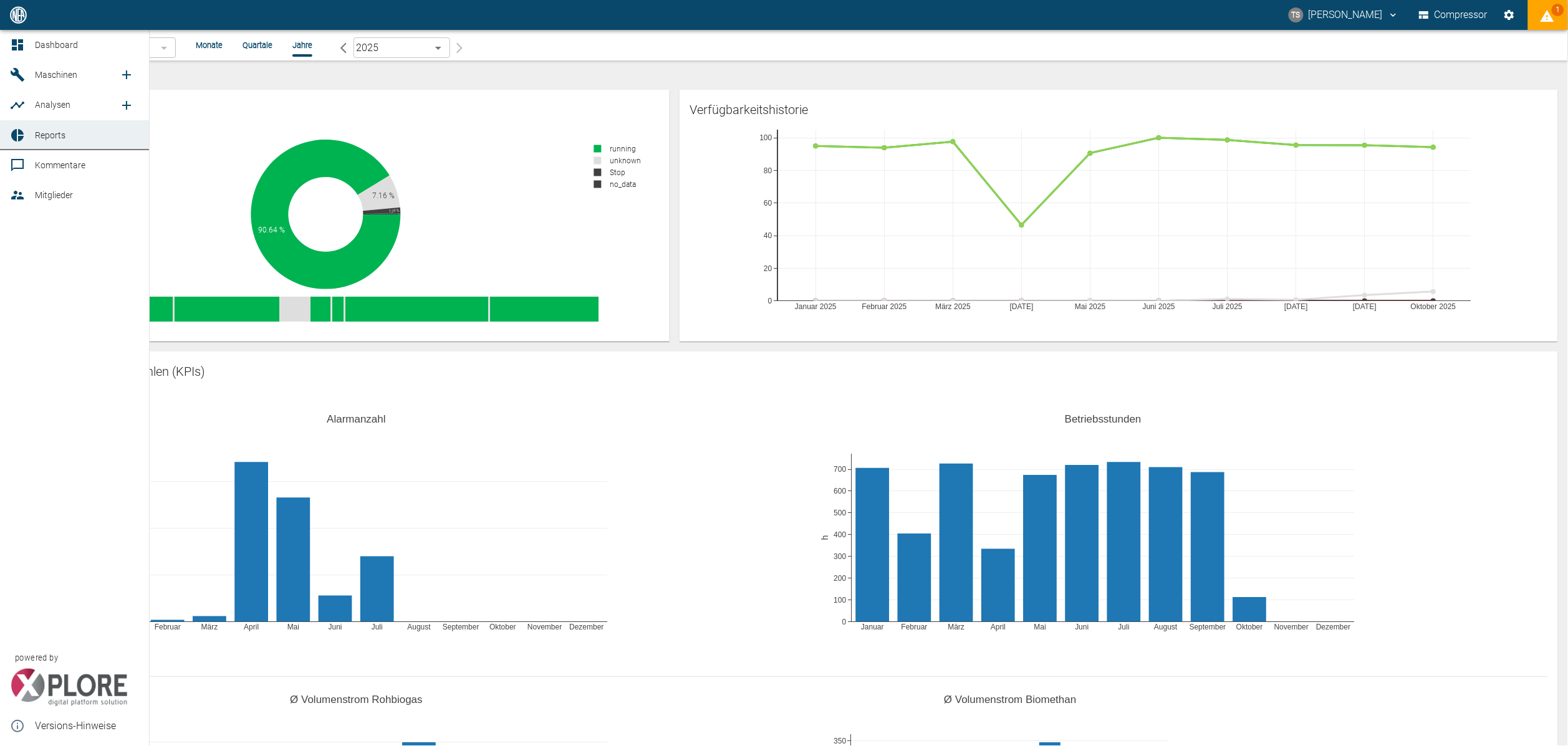
click at [15, 73] on icon at bounding box center [17, 75] width 14 height 14
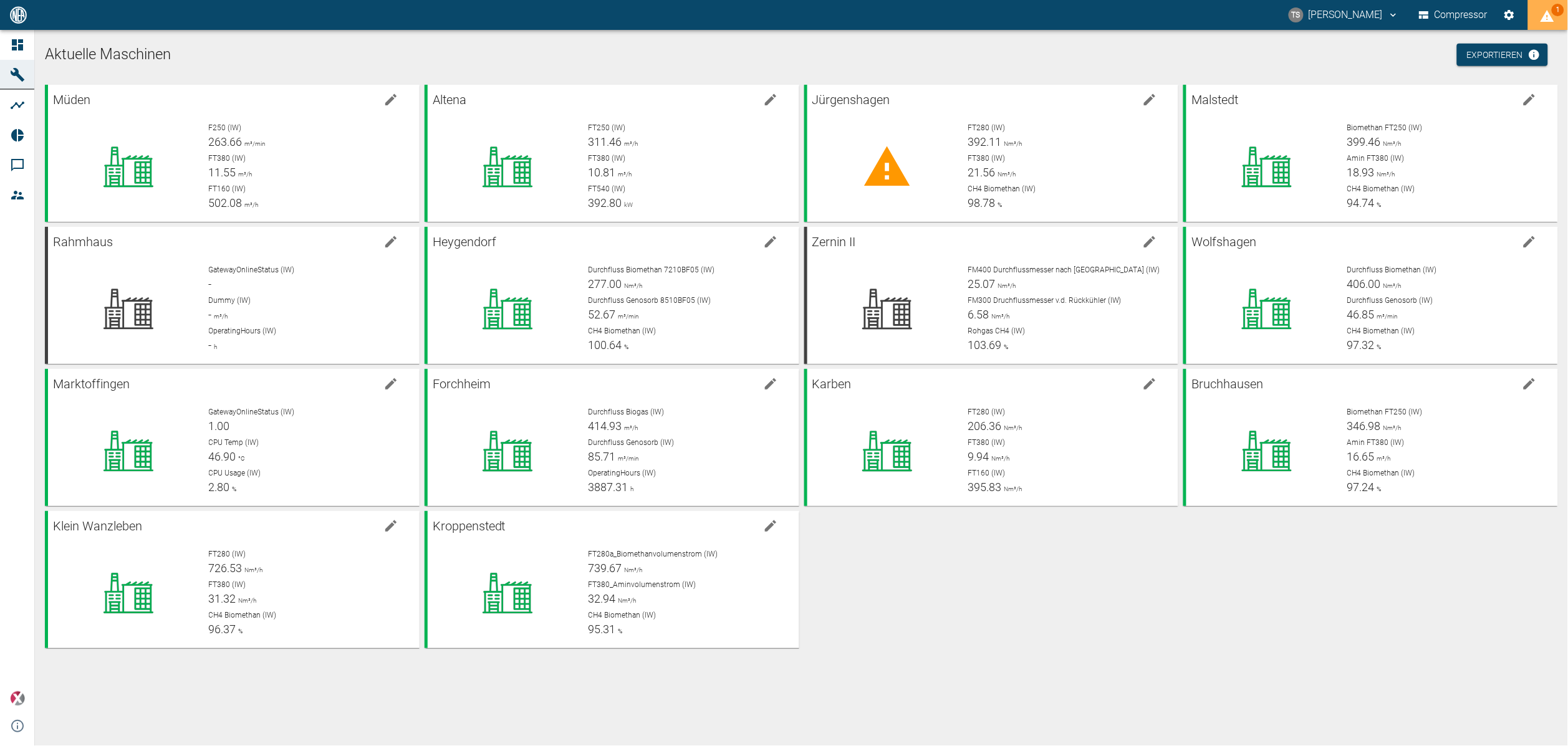
click at [1544, 7] on span "1" at bounding box center [1548, 15] width 16 height 18
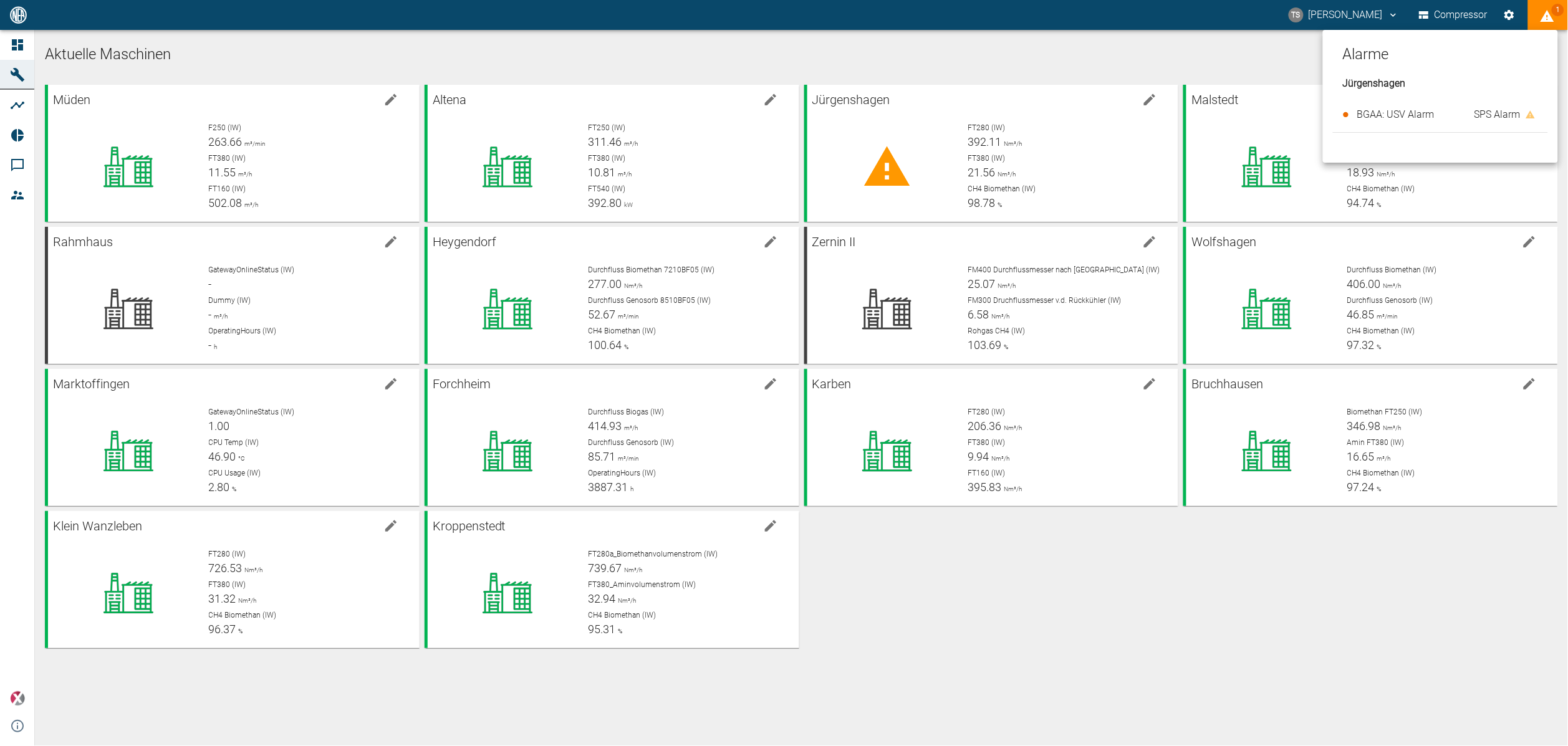
click at [1488, 109] on span "SPS" at bounding box center [1482, 115] width 18 height 15
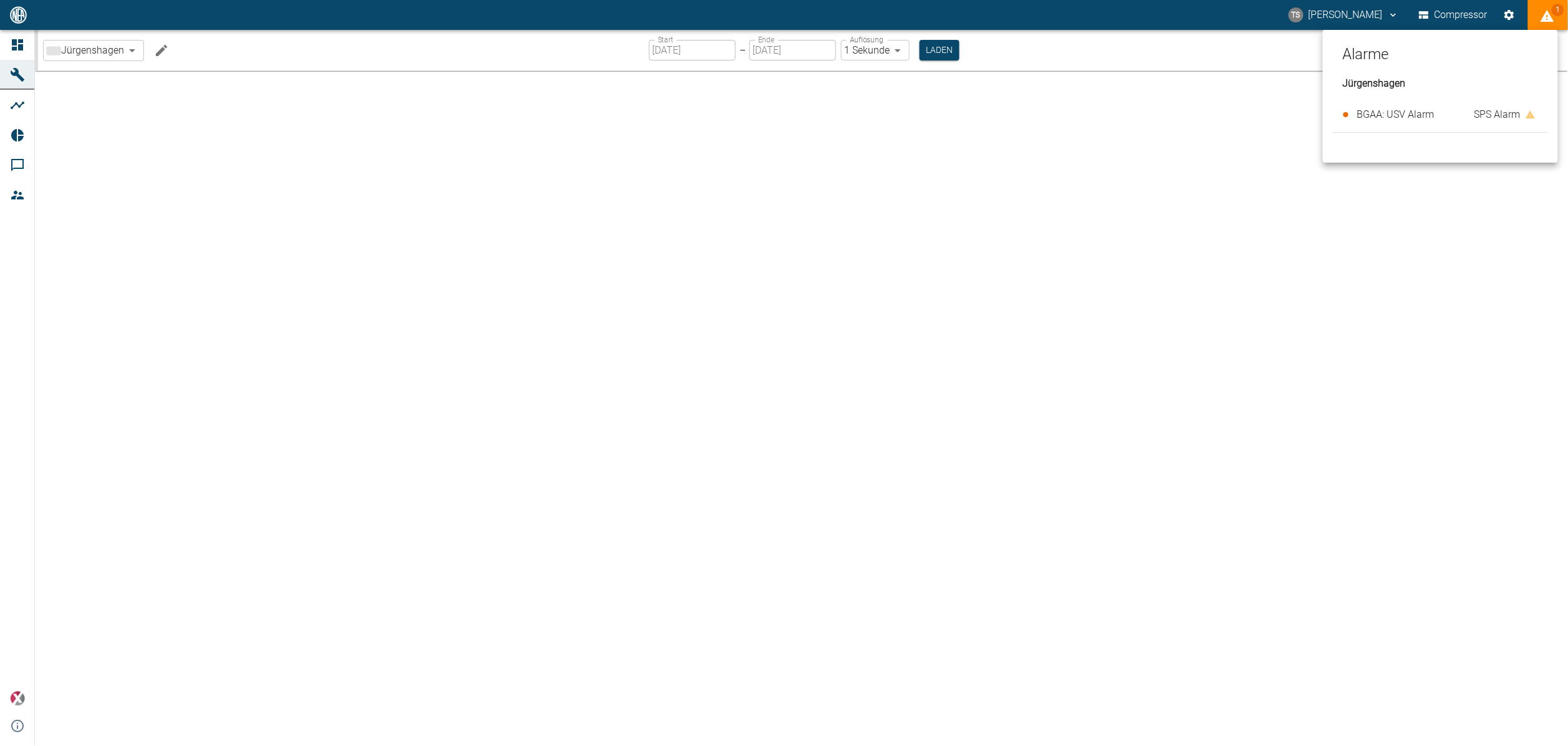
type input "2min"
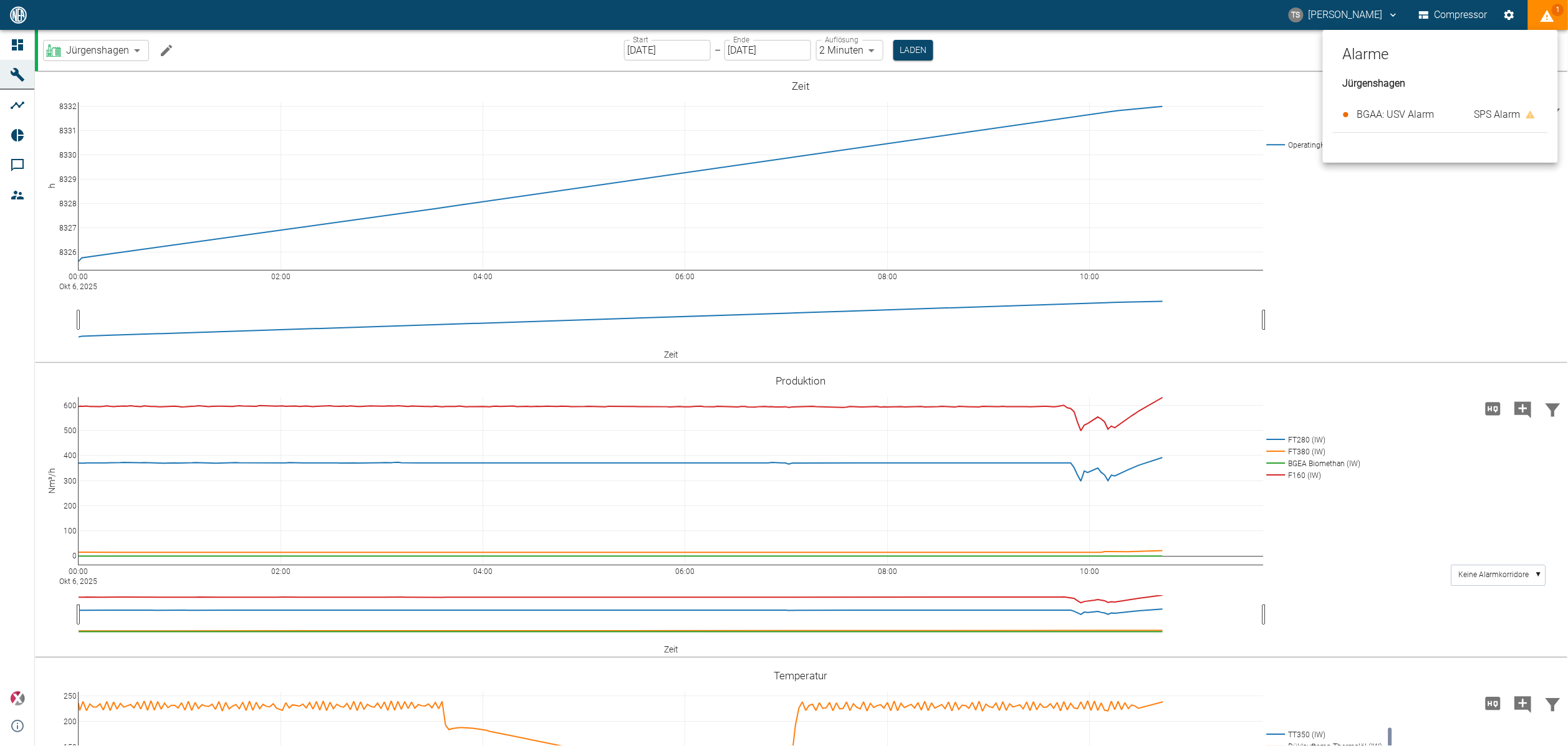
click at [1346, 213] on div at bounding box center [784, 373] width 1568 height 746
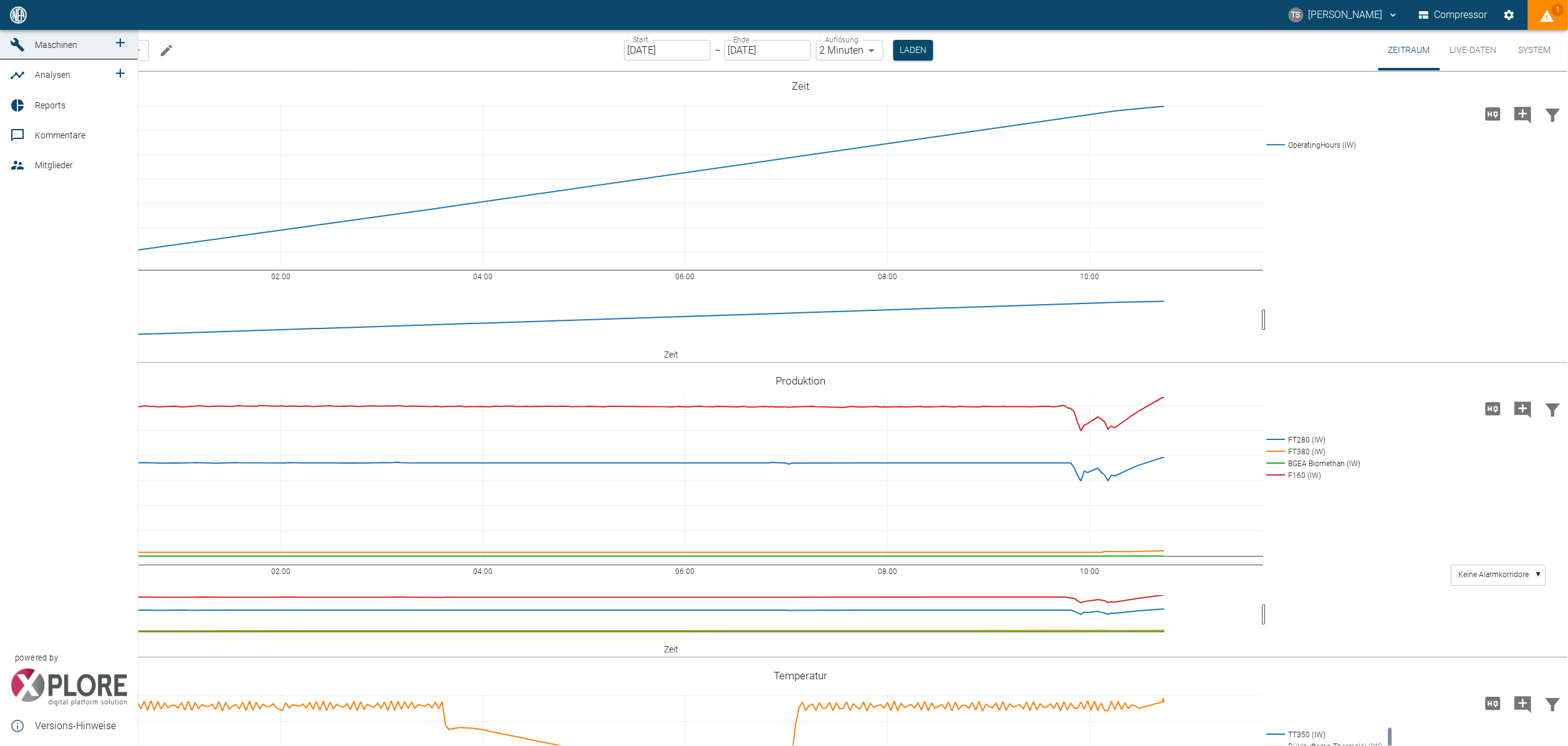
click at [28, 30] on link "Dashboard" at bounding box center [69, 15] width 137 height 30
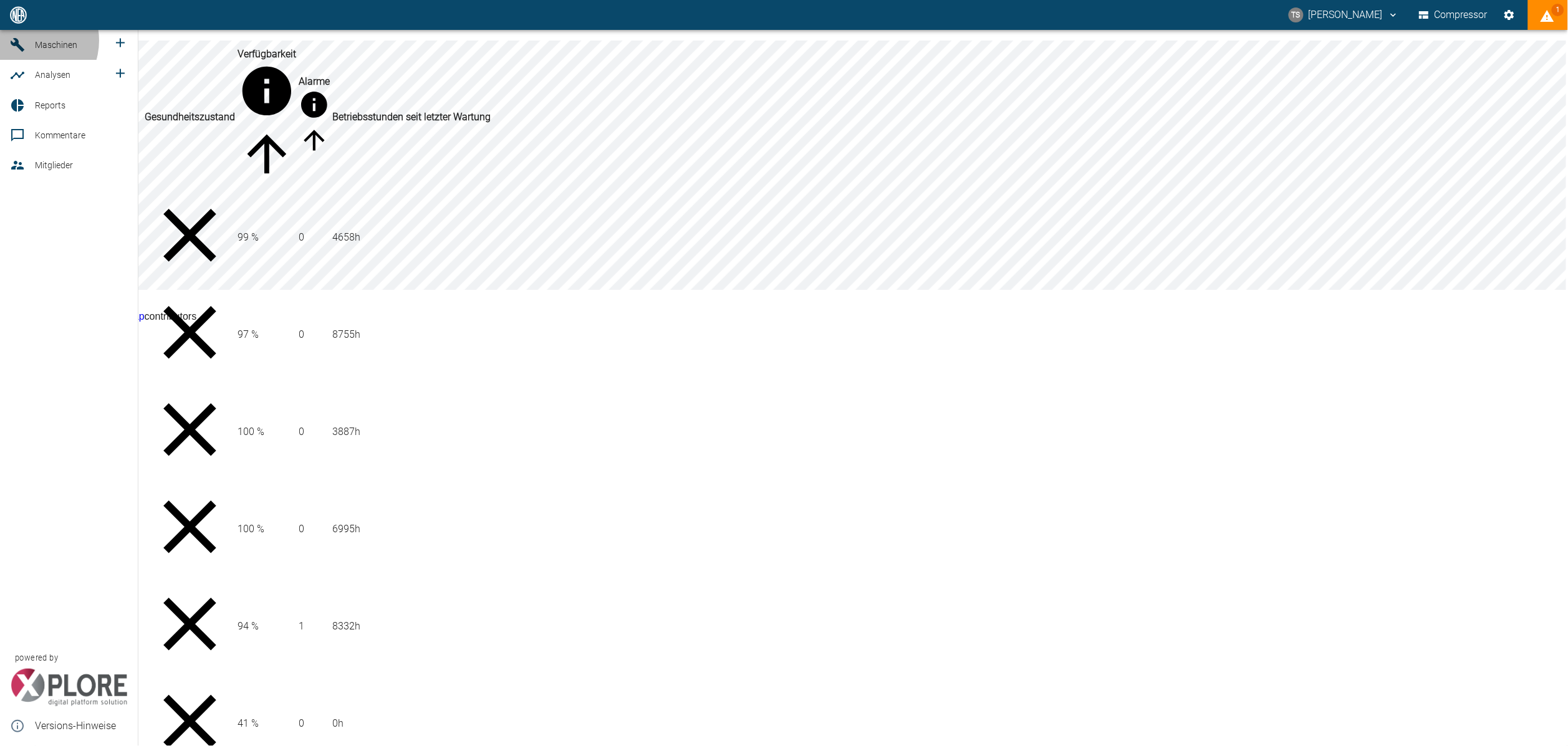
click at [28, 53] on div at bounding box center [20, 45] width 19 height 15
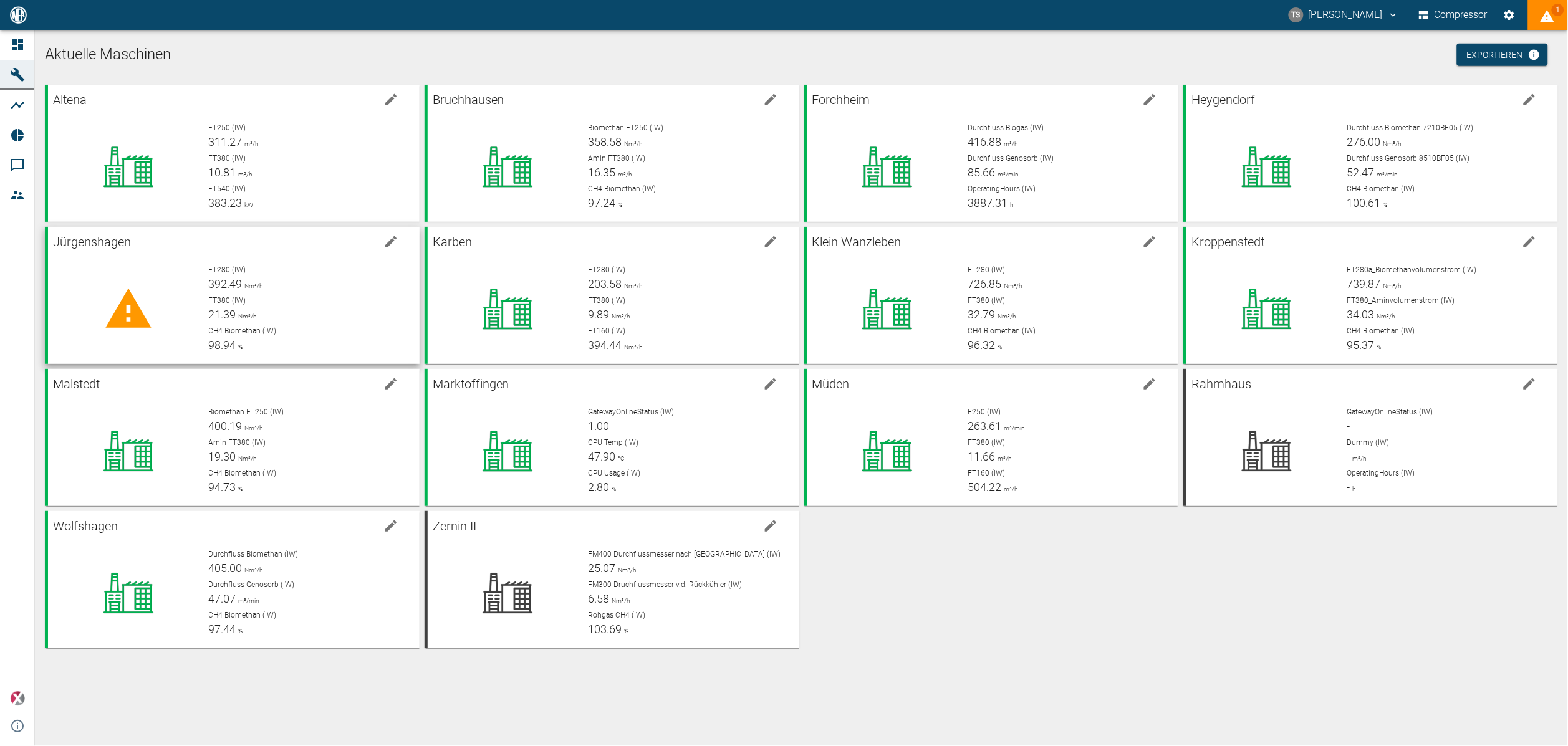
click at [289, 317] on div "FT380 (IW) 21.39 Nm³/h" at bounding box center [309, 308] width 201 height 28
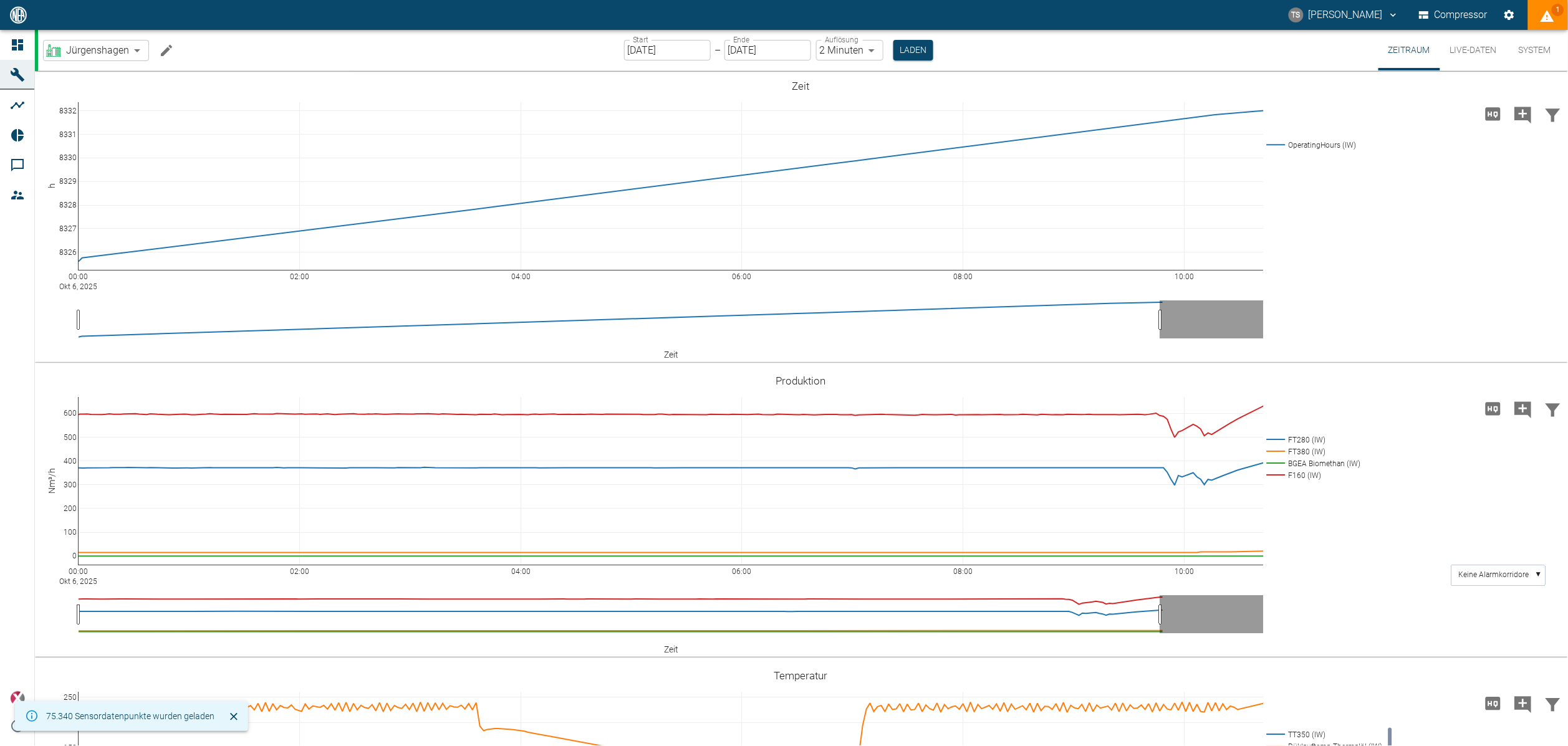
click at [1467, 55] on button "Live-Daten" at bounding box center [1473, 50] width 67 height 40
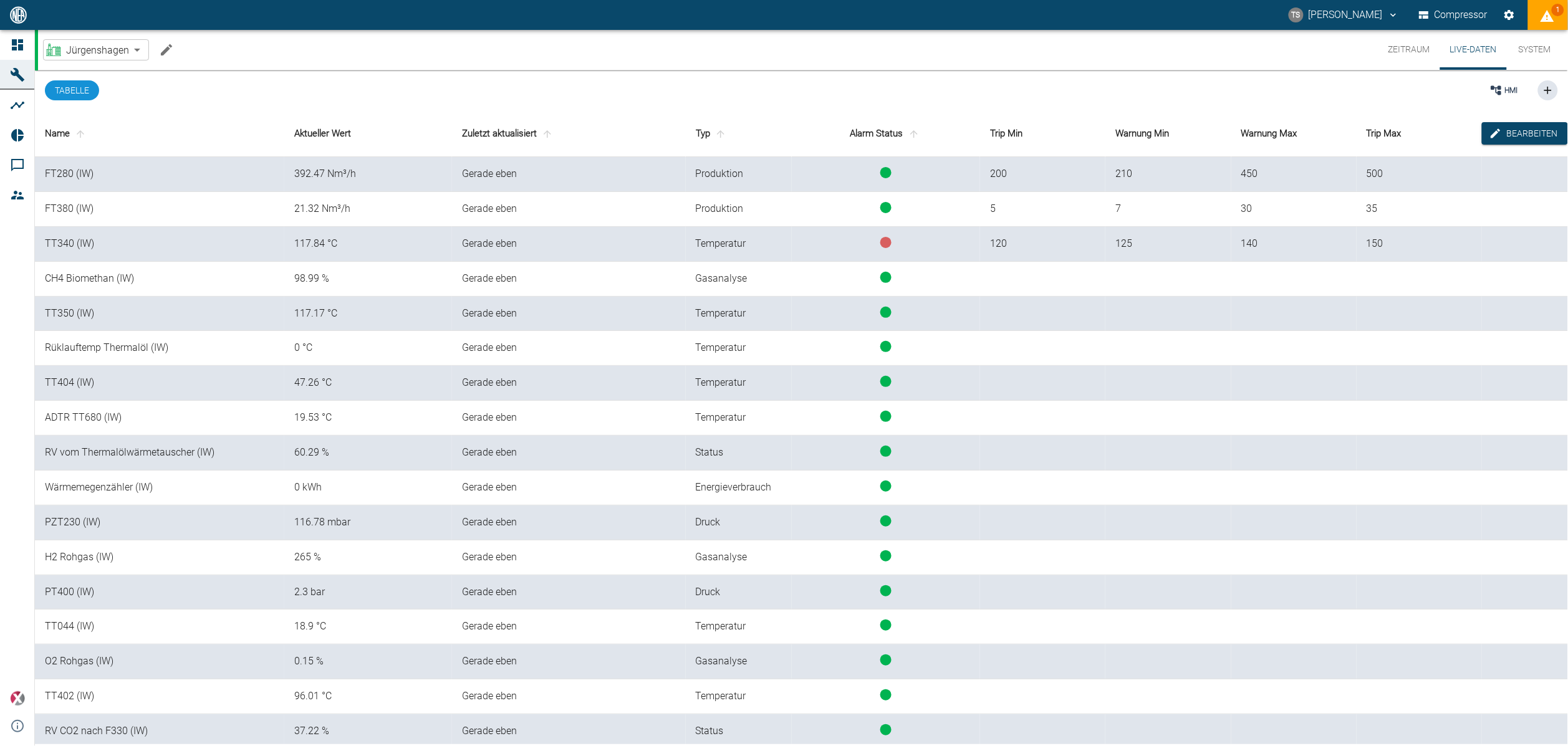
click at [867, 83] on div "HMI" at bounding box center [928, 90] width 1261 height 40
click at [1544, 13] on icon "displayAlerts" at bounding box center [1548, 16] width 15 height 15
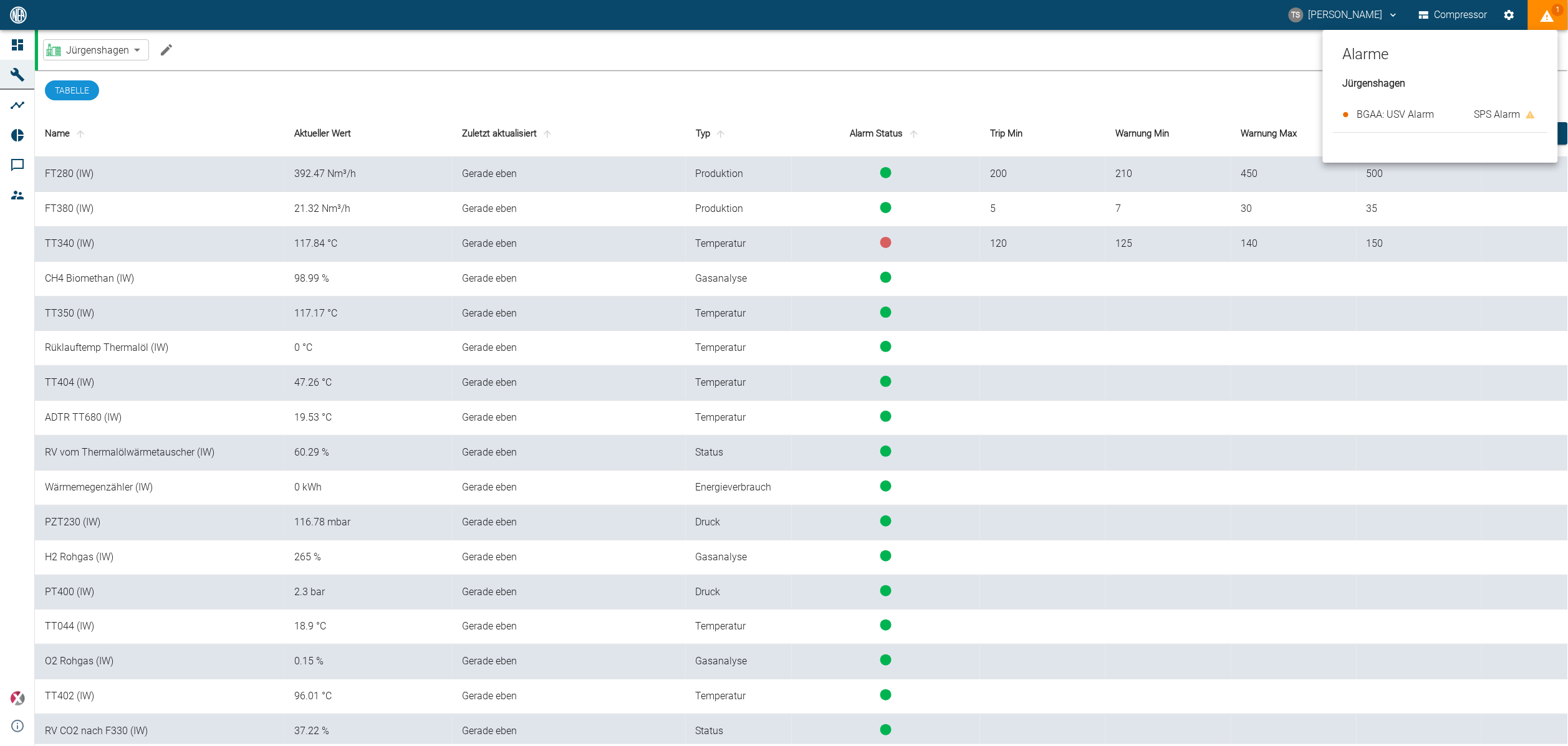
click at [1544, 13] on div at bounding box center [784, 373] width 1568 height 746
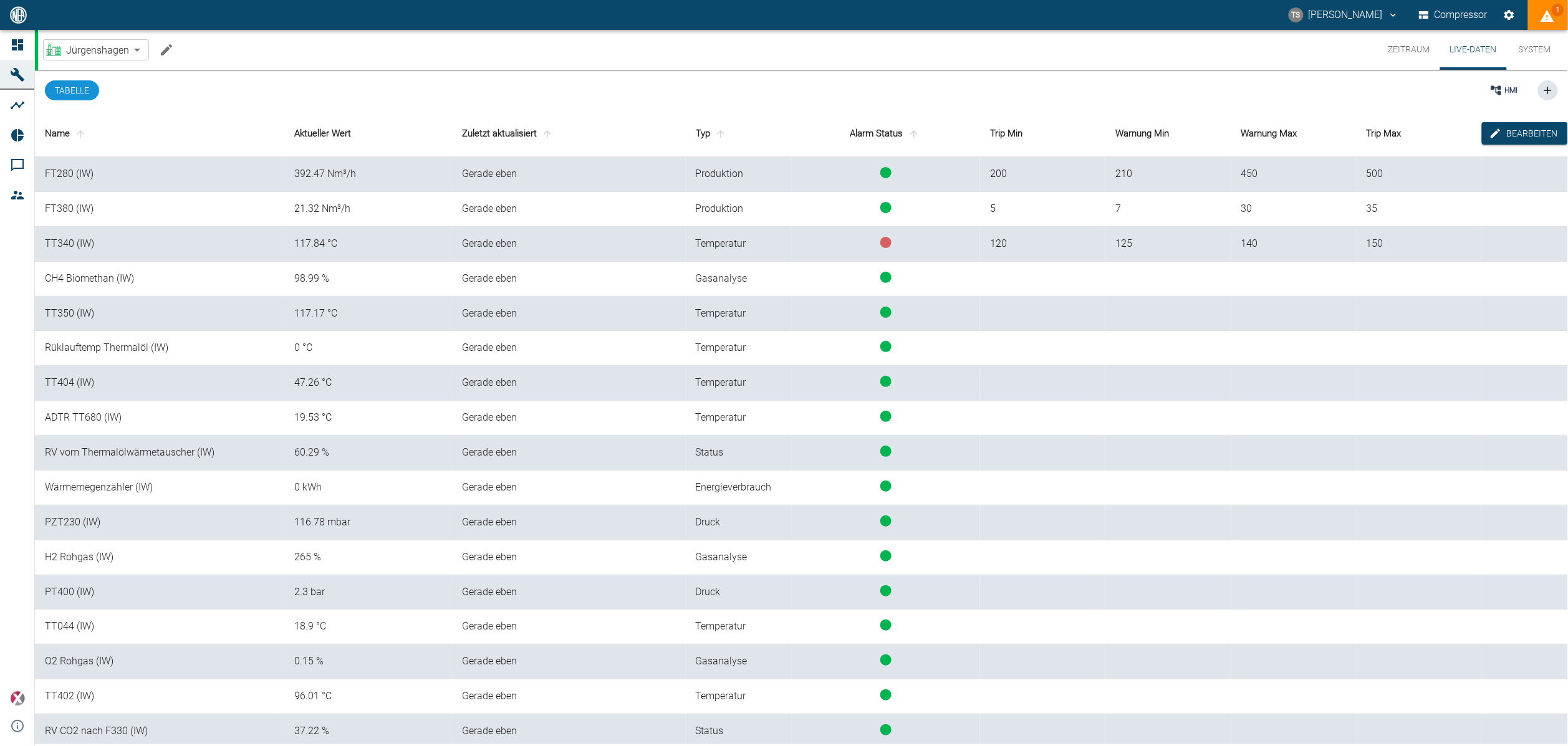
click at [1016, 88] on div "HMI" at bounding box center [928, 90] width 1261 height 40
